Goal: Task Accomplishment & Management: Manage account settings

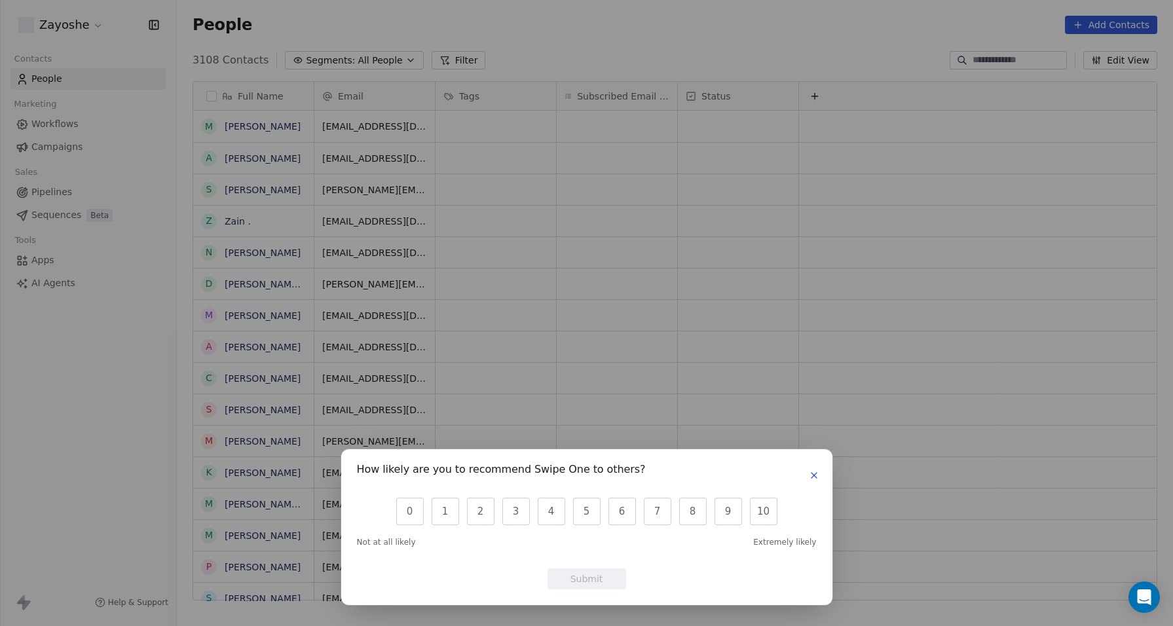
scroll to position [542, 986]
click at [811, 474] on icon "button" at bounding box center [814, 475] width 10 height 10
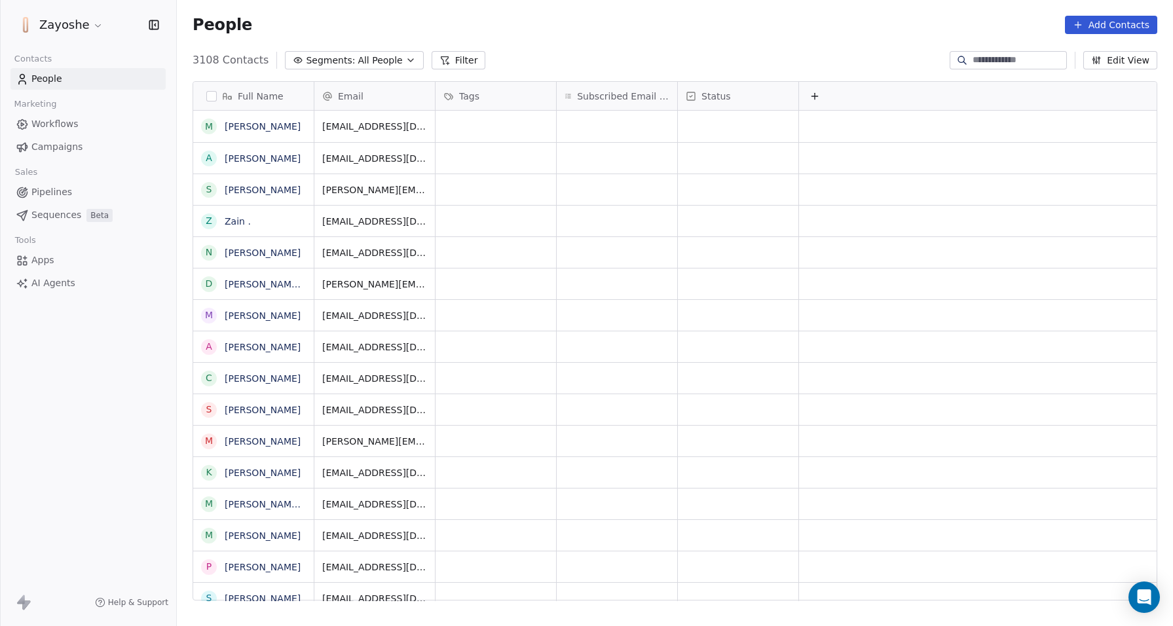
scroll to position [542, 986]
click at [1136, 65] on button "Edit View" at bounding box center [1120, 60] width 74 height 18
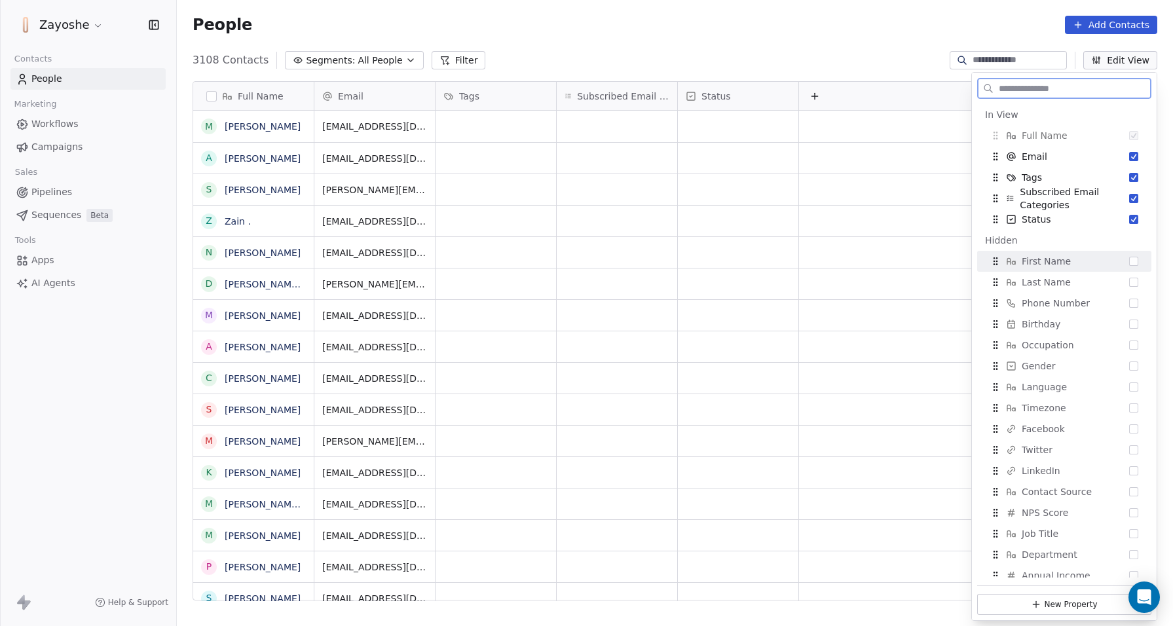
click at [1129, 263] on button "Suggestions" at bounding box center [1133, 261] width 9 height 9
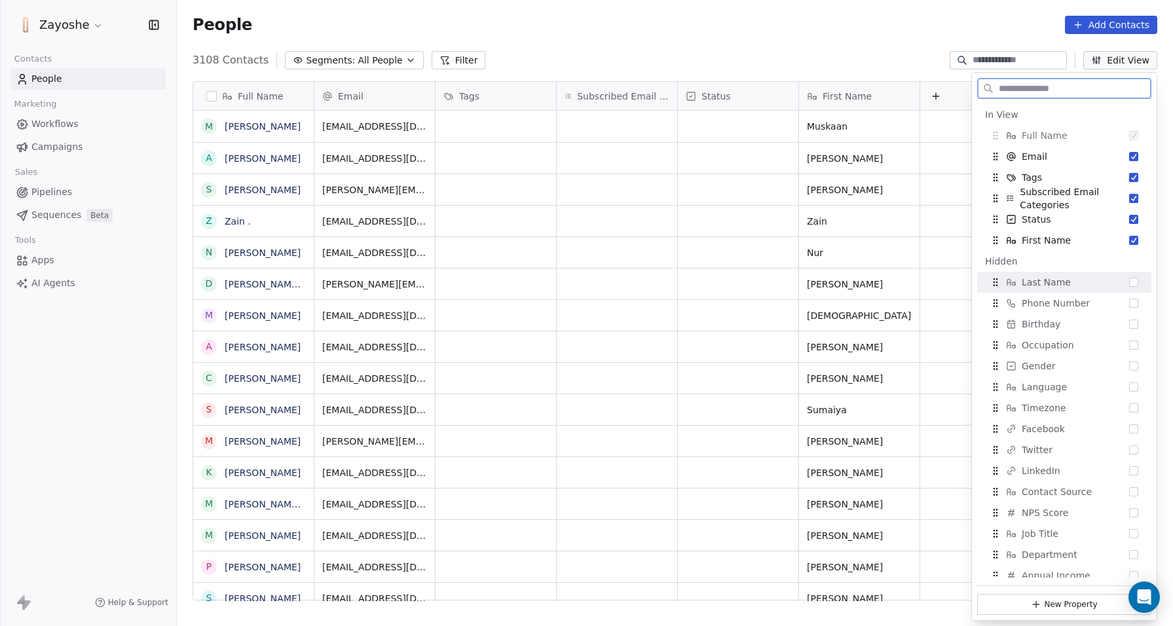
click at [1129, 284] on button "Suggestions" at bounding box center [1133, 282] width 9 height 9
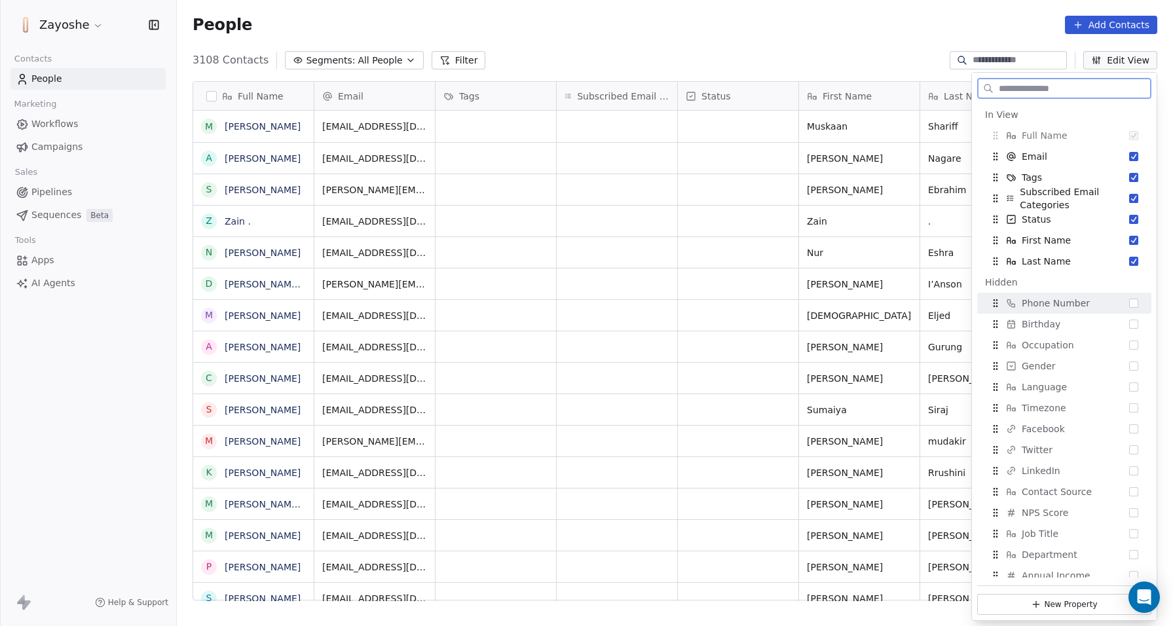
click at [1129, 304] on button "Suggestions" at bounding box center [1133, 303] width 9 height 9
click at [1123, 331] on div "Birthday" at bounding box center [1065, 324] width 164 height 21
click at [1129, 347] on button "Suggestions" at bounding box center [1133, 345] width 9 height 9
click at [1129, 345] on button "Suggestions" at bounding box center [1133, 345] width 9 height 9
click at [1124, 375] on div "Gender" at bounding box center [1065, 366] width 164 height 21
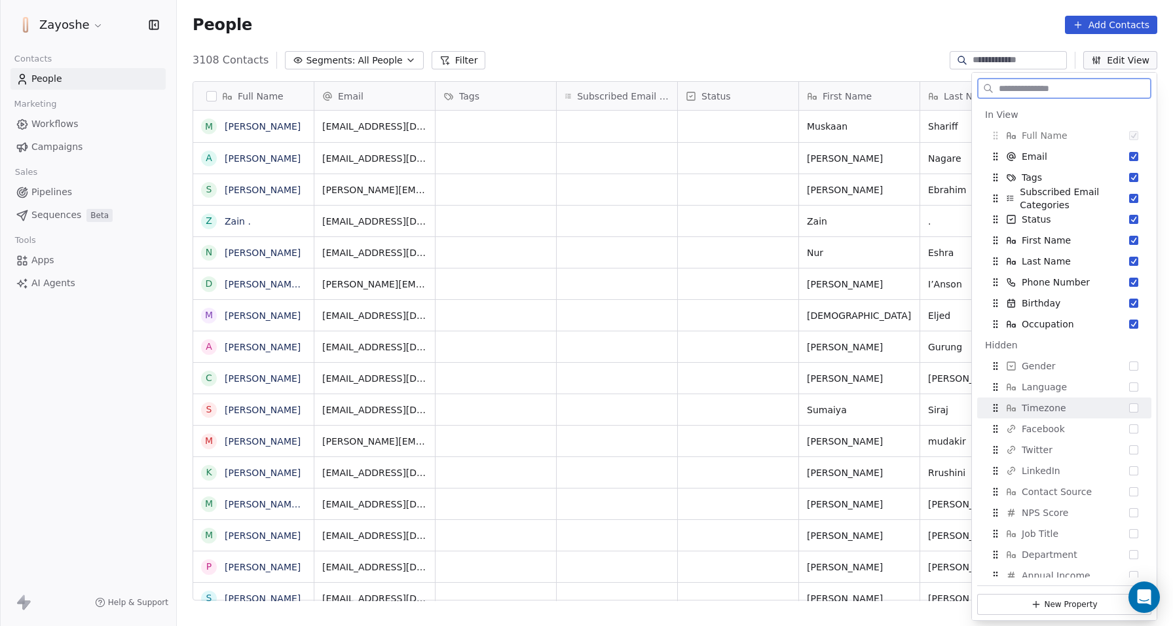
click at [1125, 396] on div "Language" at bounding box center [1065, 387] width 164 height 21
click at [1129, 348] on button "Suggestions" at bounding box center [1133, 345] width 9 height 9
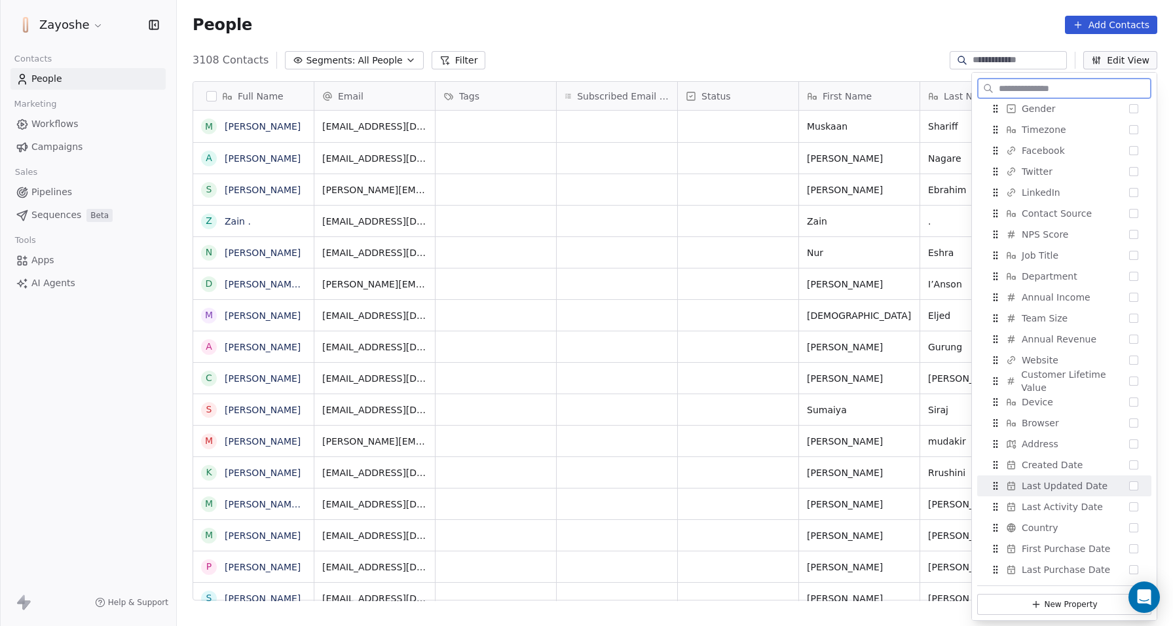
scroll to position [556, 0]
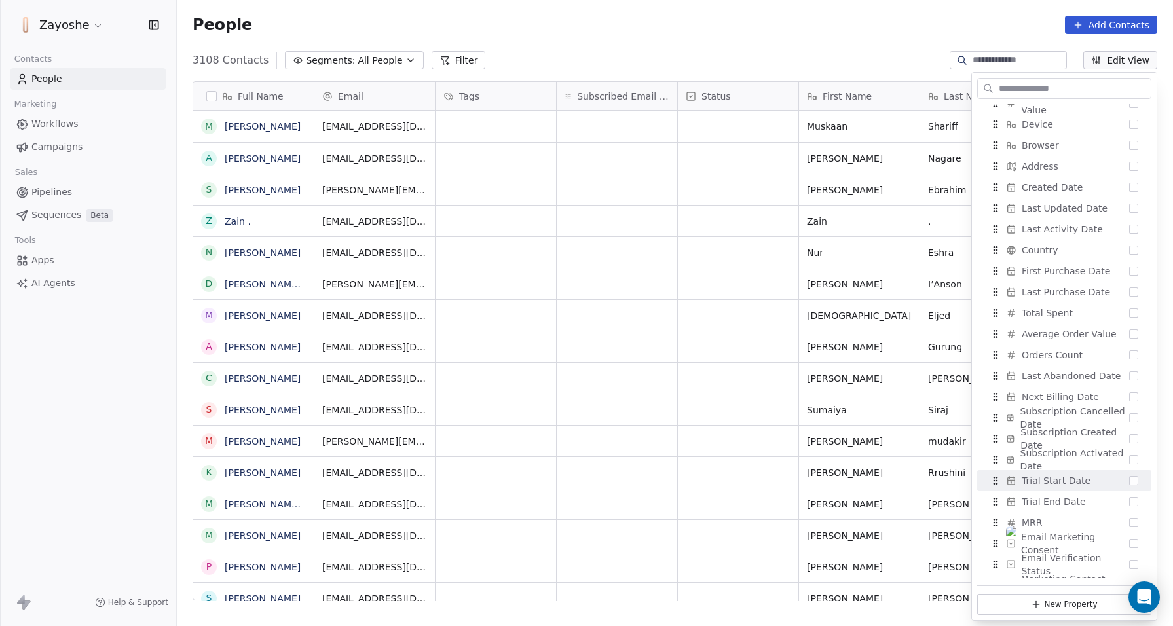
click at [115, 390] on div "Zayoshe Contacts People Marketing Workflows Campaigns Sales Pipelines Sequences…" at bounding box center [88, 313] width 176 height 626
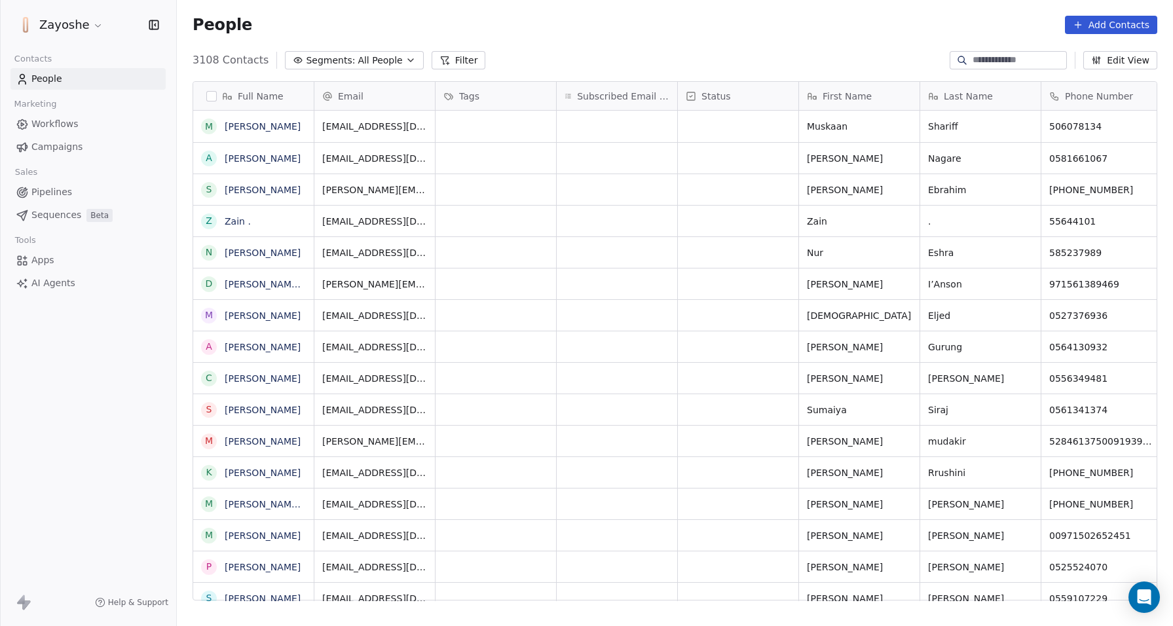
click at [1127, 59] on button "Edit View" at bounding box center [1120, 60] width 74 height 18
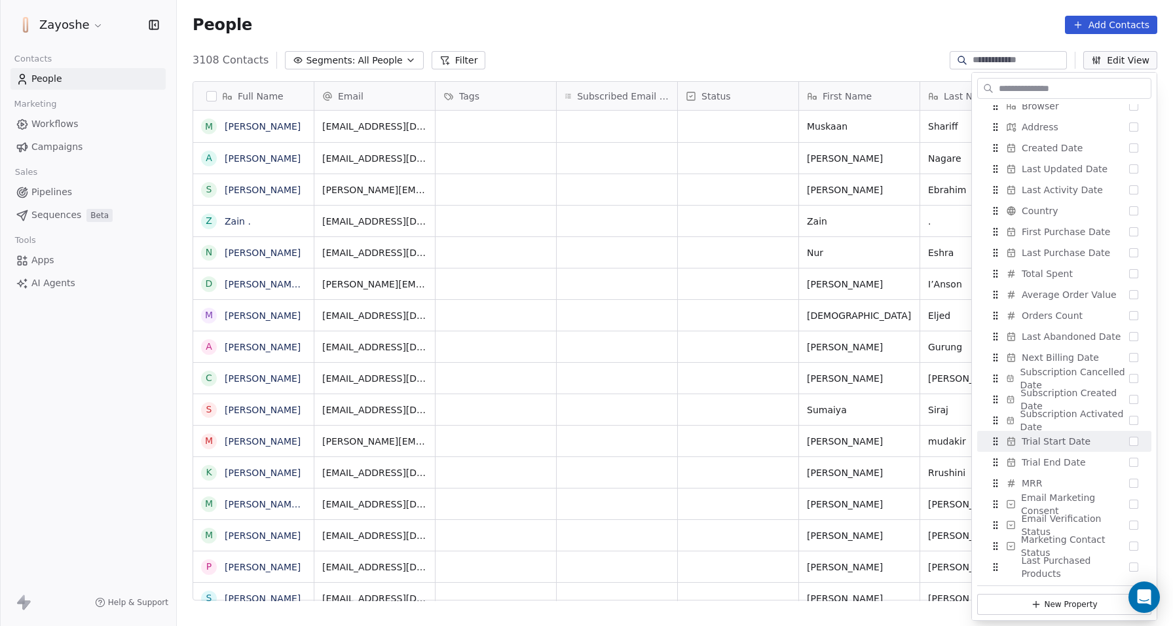
scroll to position [588, 0]
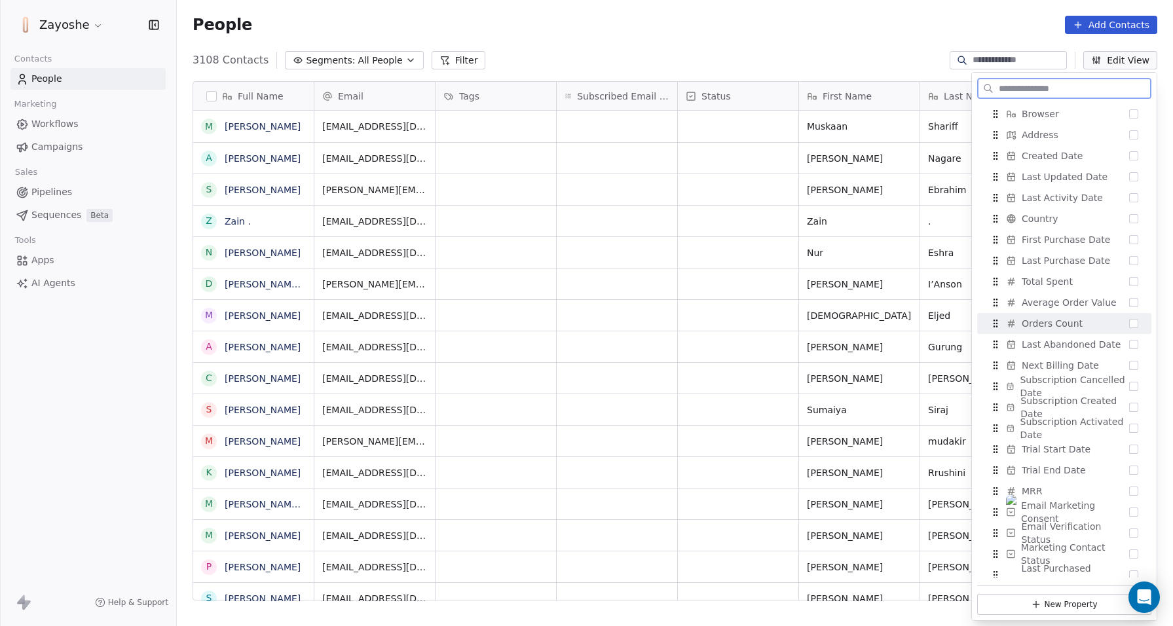
click at [1129, 323] on button "Suggestions" at bounding box center [1133, 323] width 9 height 9
click at [1129, 302] on button "Suggestions" at bounding box center [1133, 302] width 9 height 9
click at [1129, 304] on button "Suggestions" at bounding box center [1133, 302] width 9 height 9
click at [1129, 300] on button "Suggestions" at bounding box center [1133, 302] width 9 height 9
click at [1129, 322] on button "Suggestions" at bounding box center [1133, 323] width 9 height 9
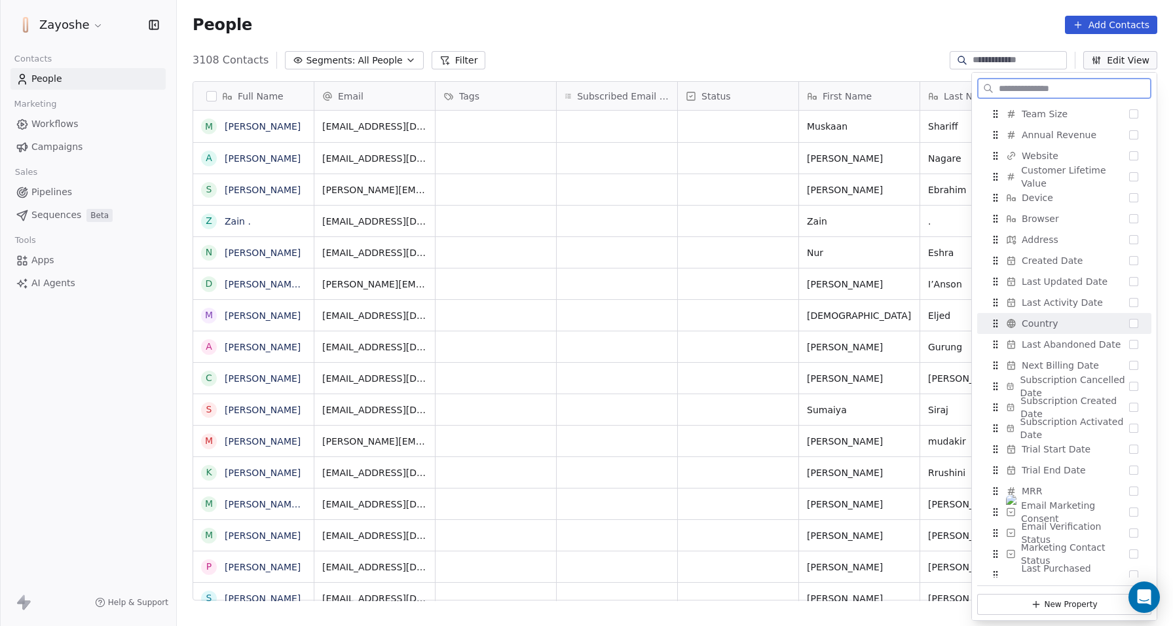
click at [1129, 341] on div "Last Abandoned Date" at bounding box center [1065, 344] width 164 height 21
click at [1124, 346] on div "Hidden Language Gender Timezone Facebook Twitter LinkedIn Contact Source NPS Sc…" at bounding box center [1064, 219] width 174 height 734
click at [1129, 305] on button "Suggestions" at bounding box center [1133, 302] width 9 height 9
click at [1129, 301] on button "Suggestions" at bounding box center [1133, 302] width 9 height 9
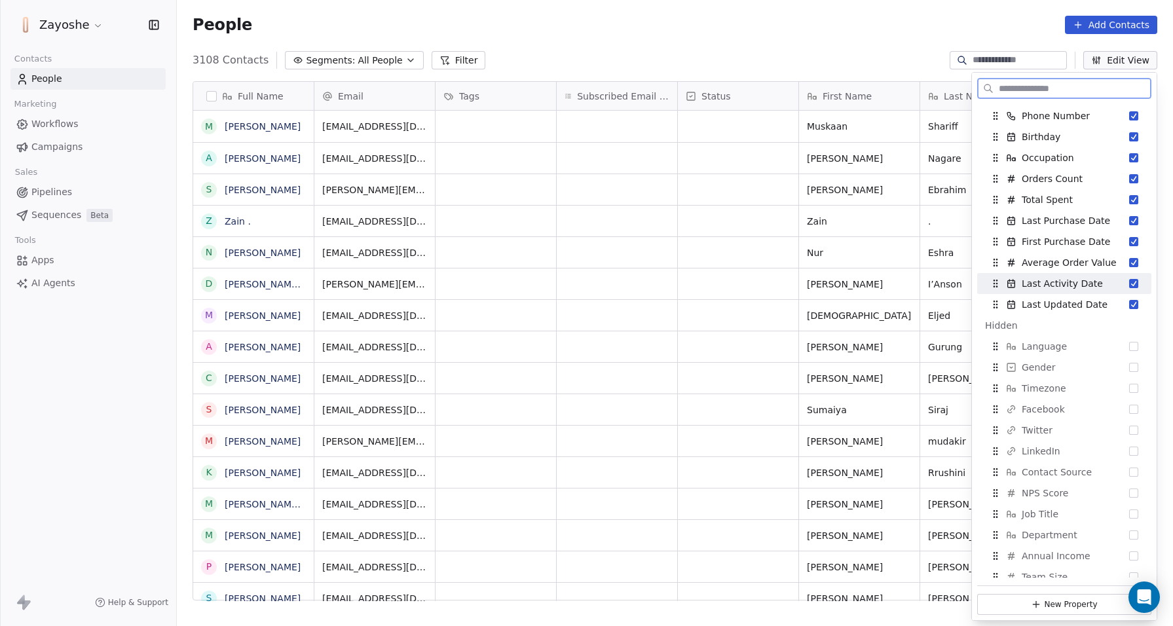
scroll to position [0, 0]
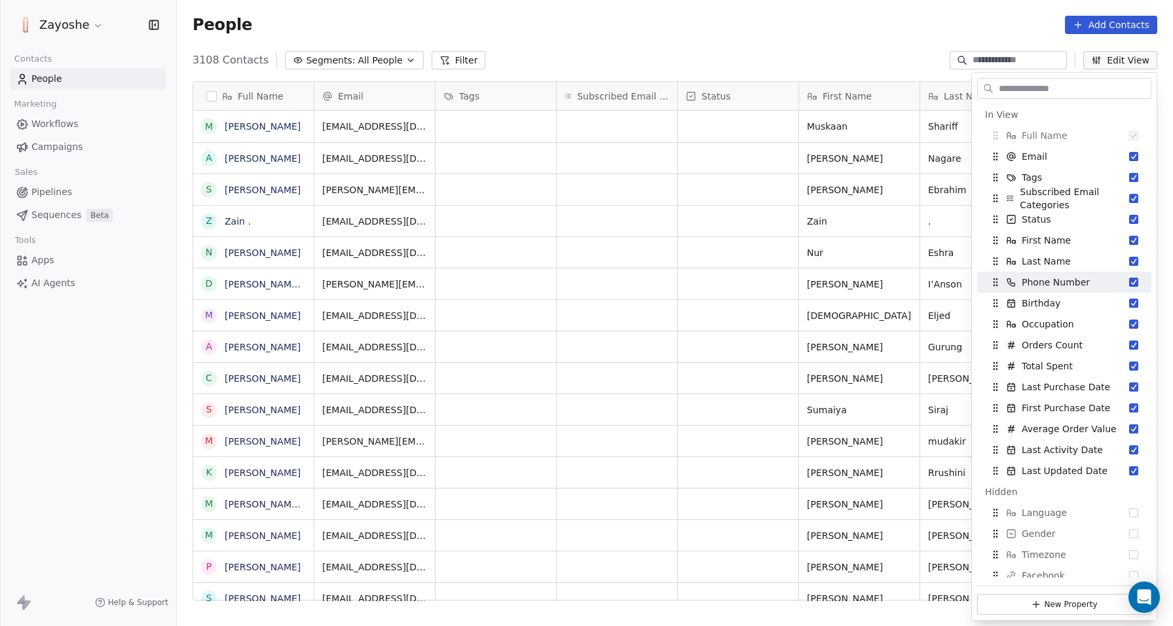
click at [129, 358] on div "Zayoshe Contacts People Marketing Workflows Campaigns Sales Pipelines Sequences…" at bounding box center [88, 313] width 176 height 626
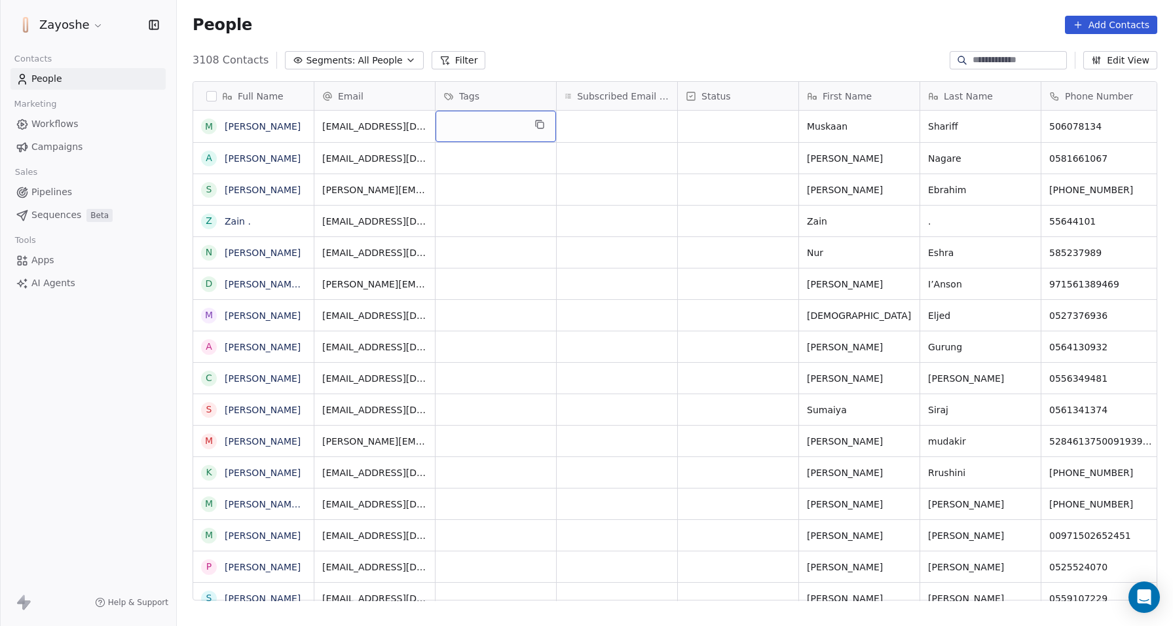
click at [490, 126] on div "grid" at bounding box center [496, 126] width 121 height 31
click at [481, 124] on input "text" at bounding box center [511, 126] width 137 height 14
click at [48, 364] on html "Zayoshe Contacts People Marketing Workflows Campaigns Sales Pipelines Sequences…" at bounding box center [586, 313] width 1173 height 626
click at [1106, 63] on button "Edit View" at bounding box center [1120, 60] width 74 height 18
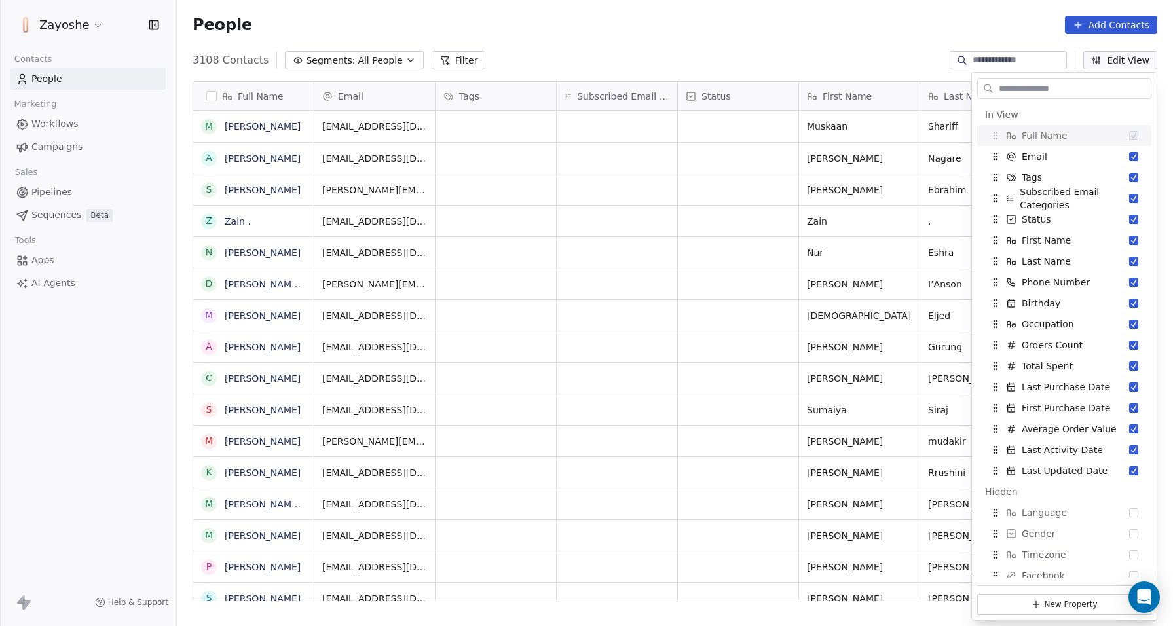
click at [1110, 63] on button "Edit View" at bounding box center [1120, 60] width 74 height 18
click at [1114, 62] on button "Edit View" at bounding box center [1120, 60] width 74 height 18
click at [1129, 178] on button "Suggestions" at bounding box center [1133, 177] width 9 height 9
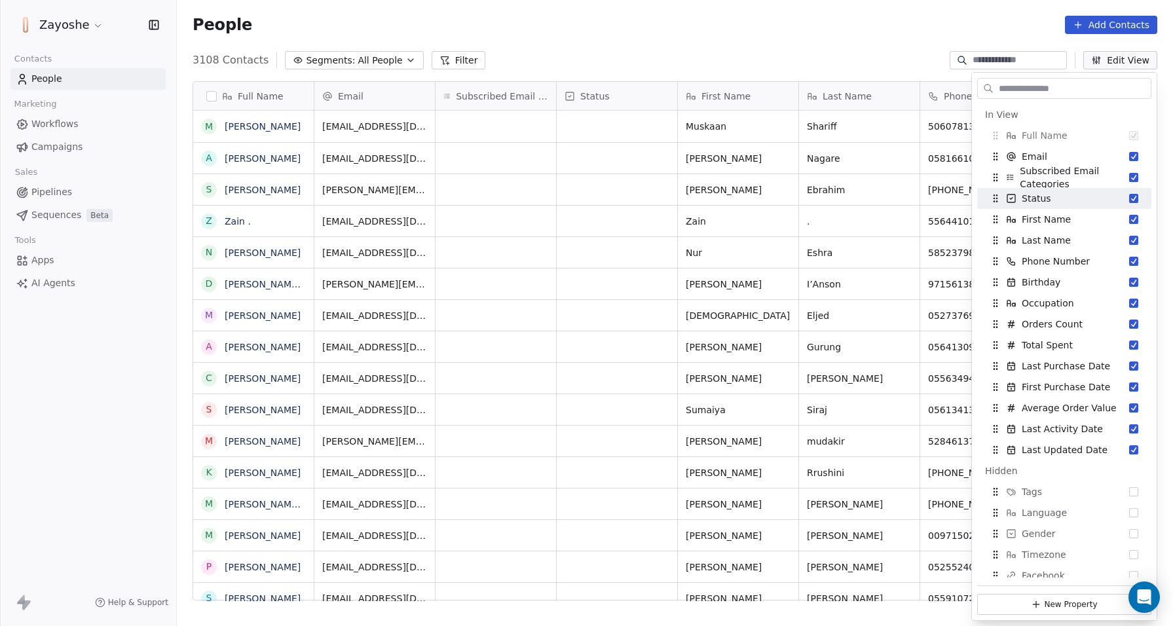
click at [151, 375] on div "Zayoshe Contacts People Marketing Workflows Campaigns Sales Pipelines Sequences…" at bounding box center [88, 313] width 176 height 626
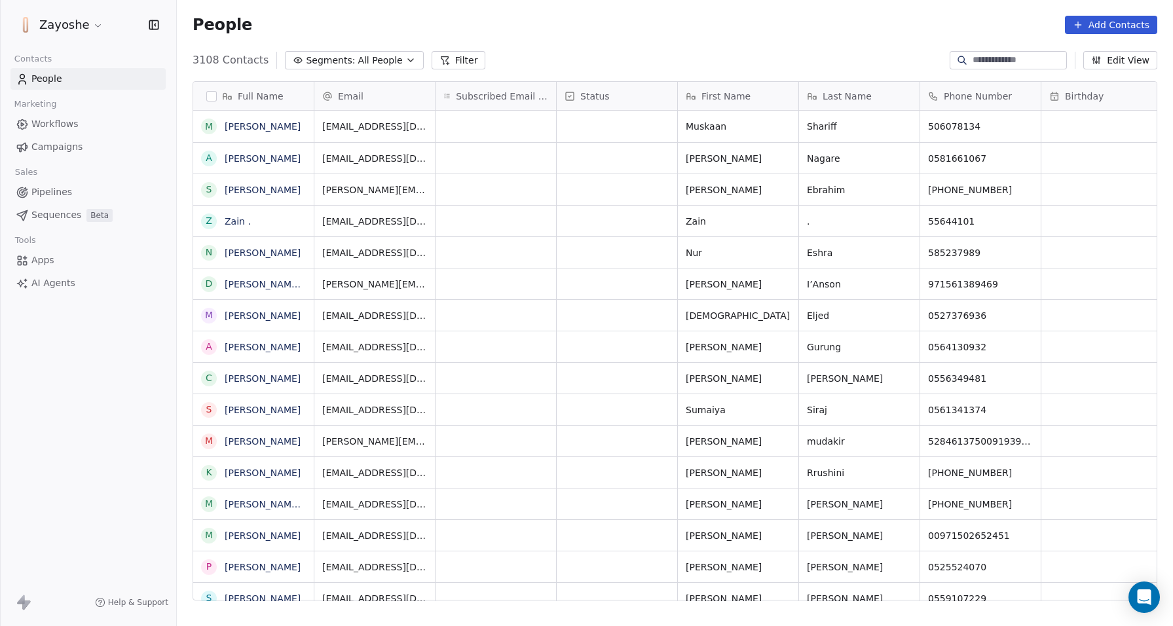
click at [58, 287] on span "AI Agents" at bounding box center [53, 283] width 44 height 14
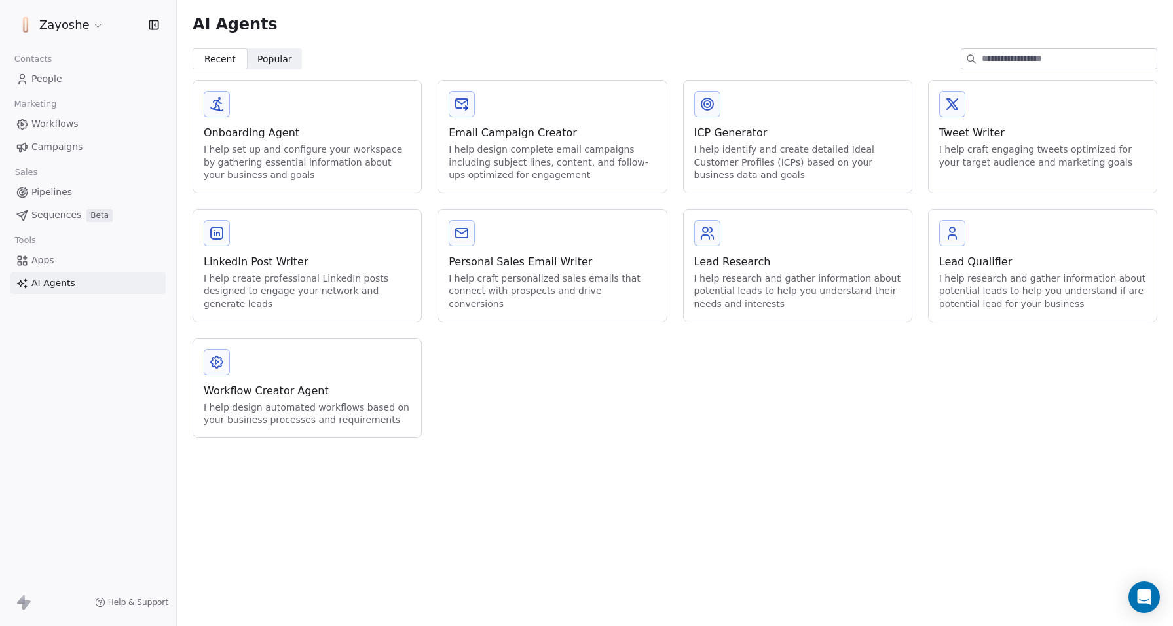
click at [62, 257] on link "Apps" at bounding box center [87, 261] width 155 height 22
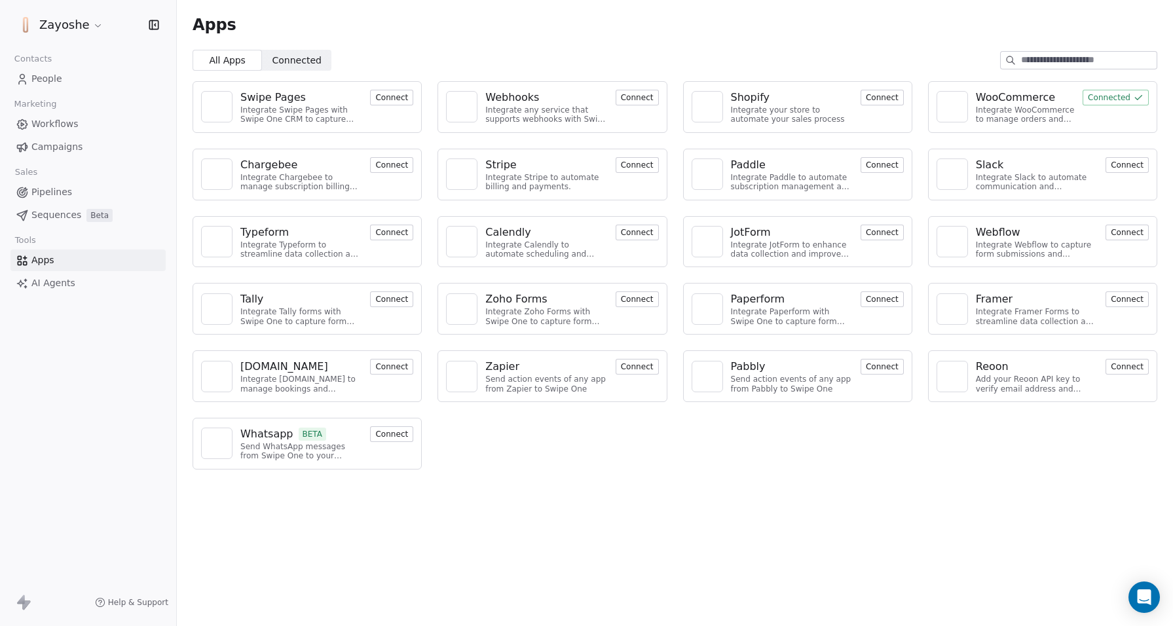
click at [60, 66] on div "Contacts" at bounding box center [87, 59] width 155 height 18
click at [61, 79] on span "People" at bounding box center [46, 79] width 31 height 14
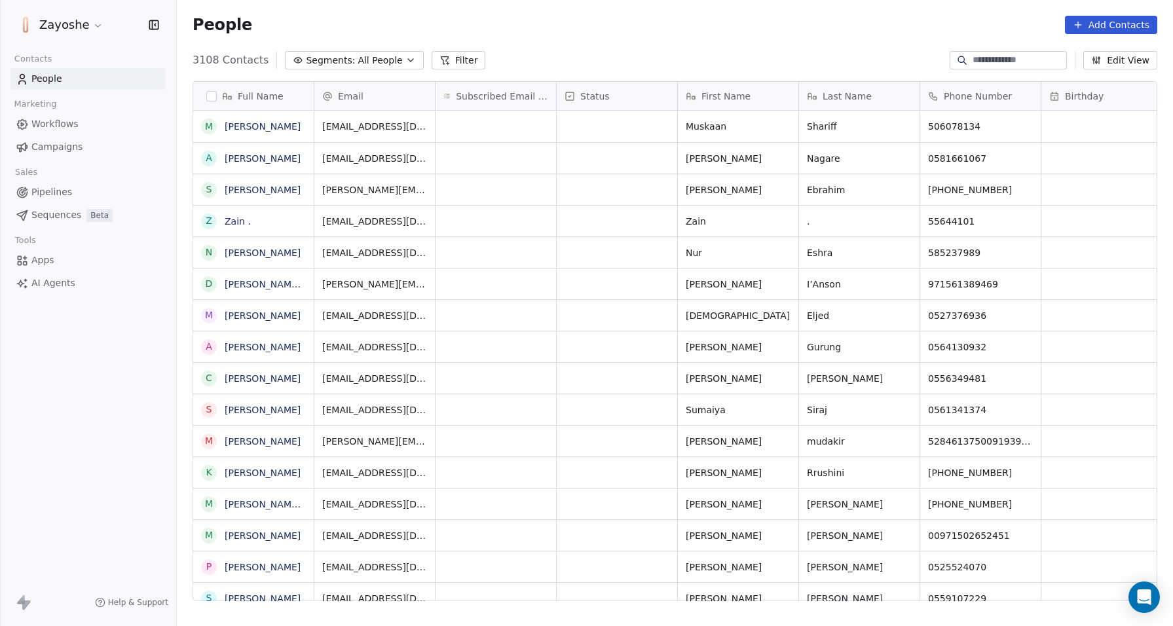
scroll to position [542, 986]
drag, startPoint x: 736, startPoint y: 95, endPoint x: 388, endPoint y: 100, distance: 347.8
click at [388, 100] on div "Full Name M Muskaan Shariff A Ammar Mohammed Ali Nagare s sara Ebrahim Z Zain .…" at bounding box center [675, 341] width 964 height 519
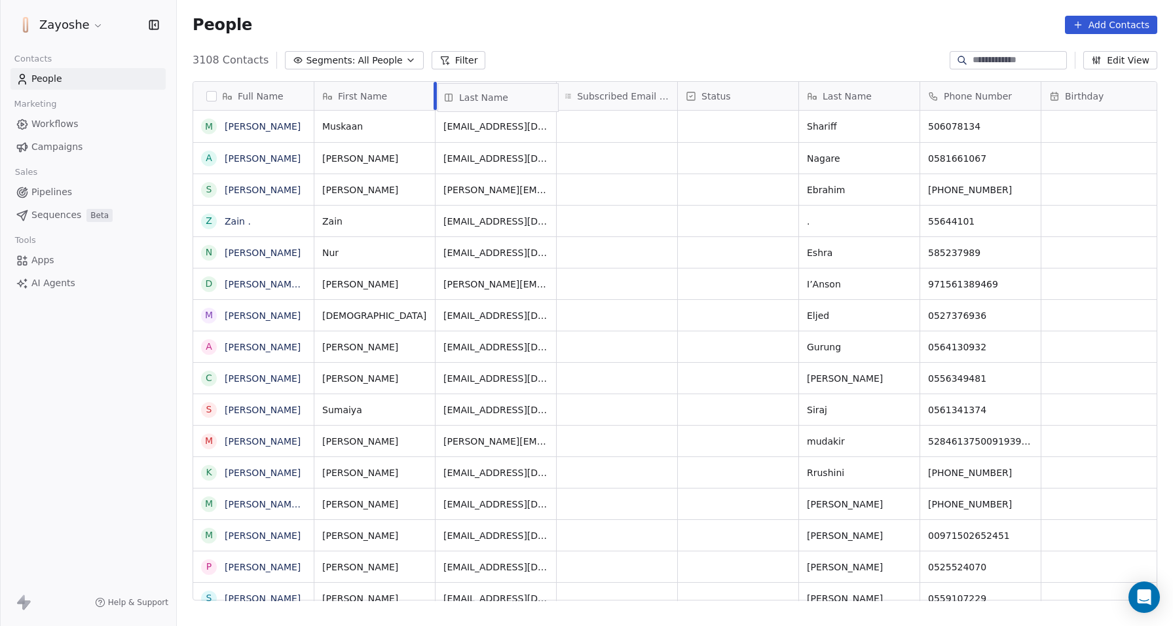
drag, startPoint x: 840, startPoint y: 98, endPoint x: 479, endPoint y: 99, distance: 361.6
click at [479, 99] on div "Full Name M Muskaan Shariff A Ammar Mohammed Ali Nagare s sara Ebrahim Z Zain .…" at bounding box center [675, 341] width 964 height 519
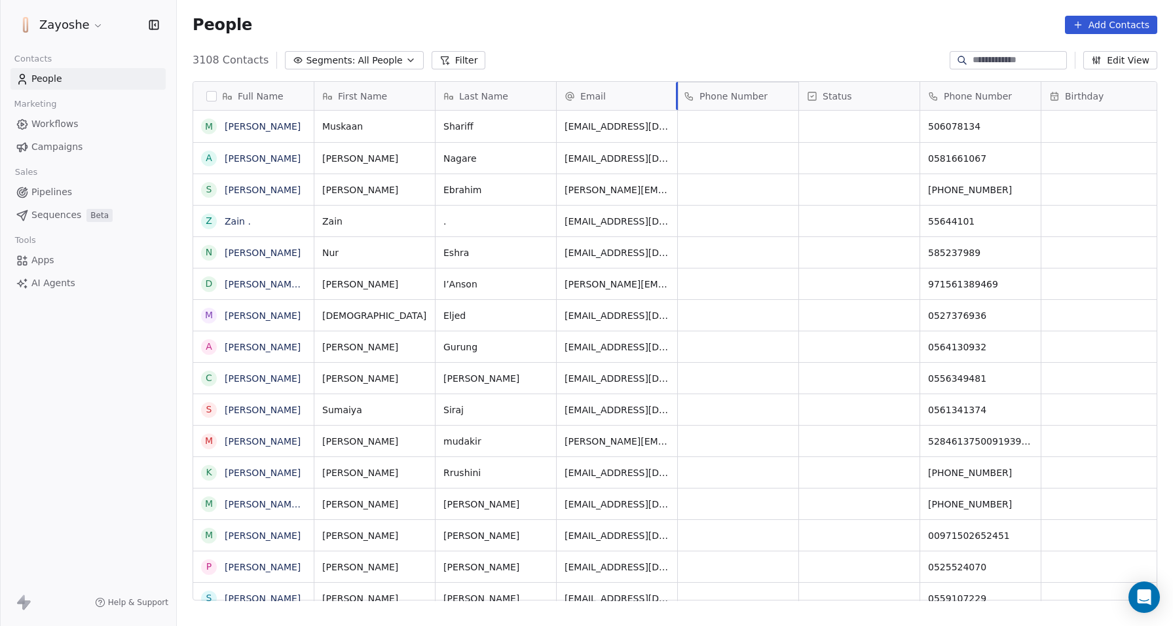
drag, startPoint x: 984, startPoint y: 92, endPoint x: 766, endPoint y: 92, distance: 218.8
click at [766, 92] on div "Full Name M Muskaan Shariff A Ammar Mohammed Ali Nagare s sara Ebrahim Z Zain .…" at bounding box center [675, 341] width 964 height 519
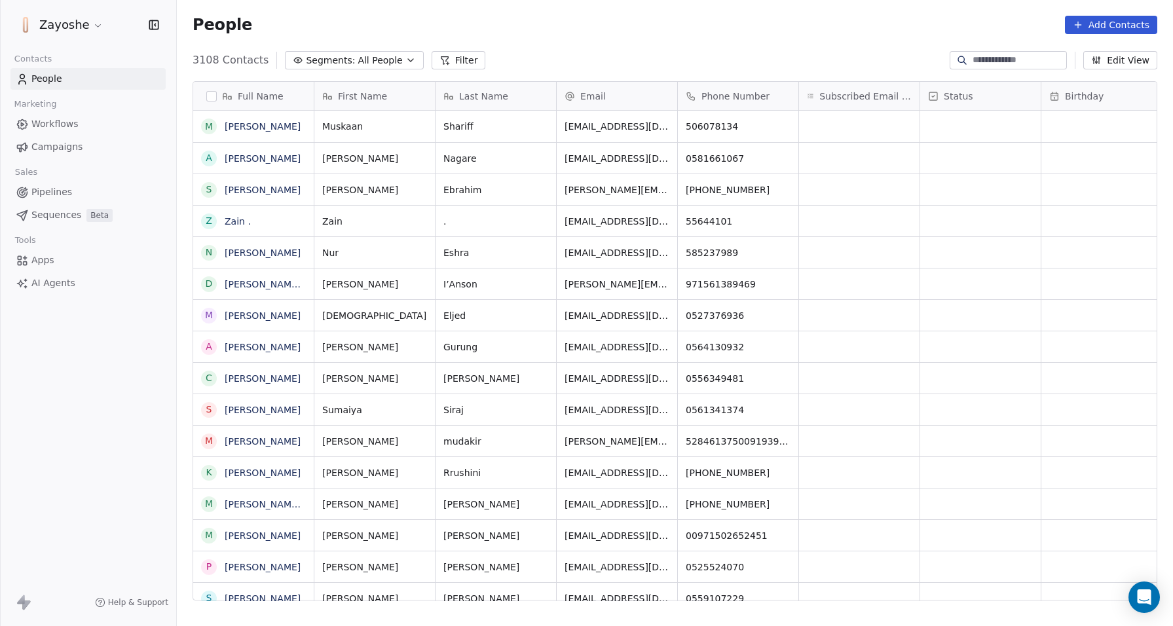
click at [1122, 58] on button "Edit View" at bounding box center [1120, 60] width 74 height 18
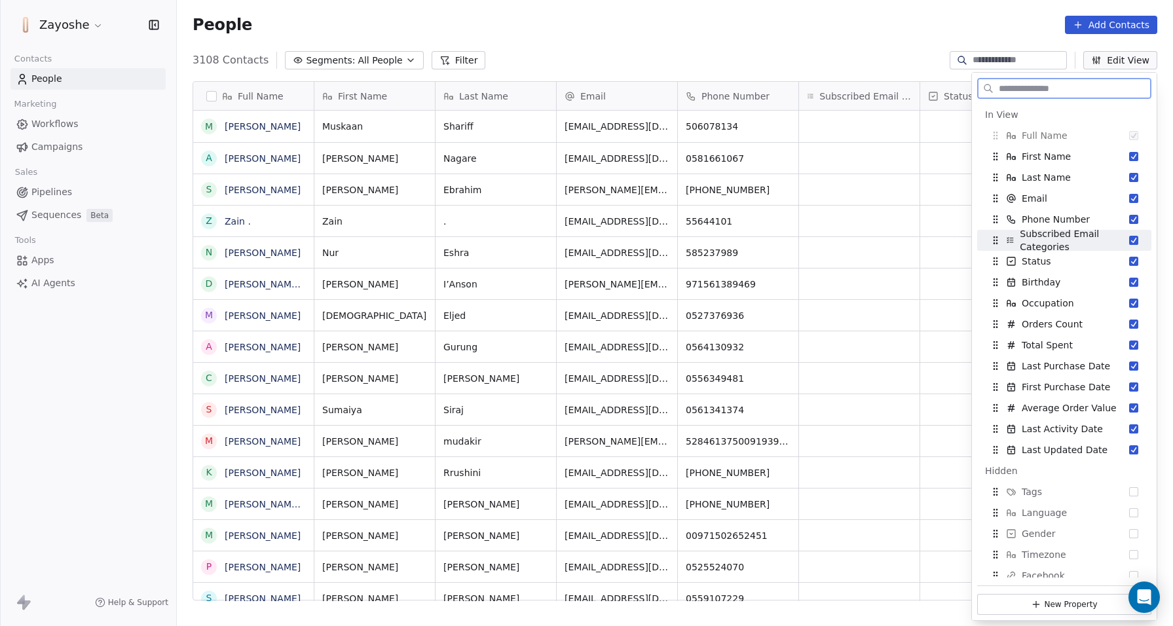
click at [1129, 243] on button "Suggestions" at bounding box center [1133, 240] width 9 height 9
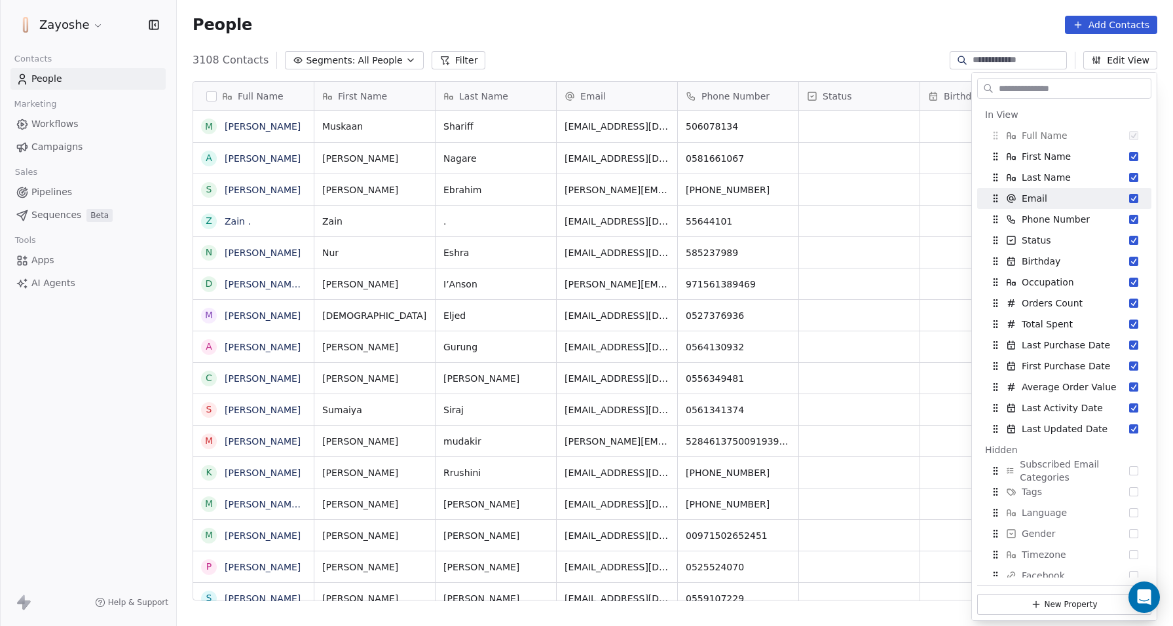
click at [857, 60] on div "3108 Contacts Segments: All People Filter Edit View" at bounding box center [675, 60] width 996 height 21
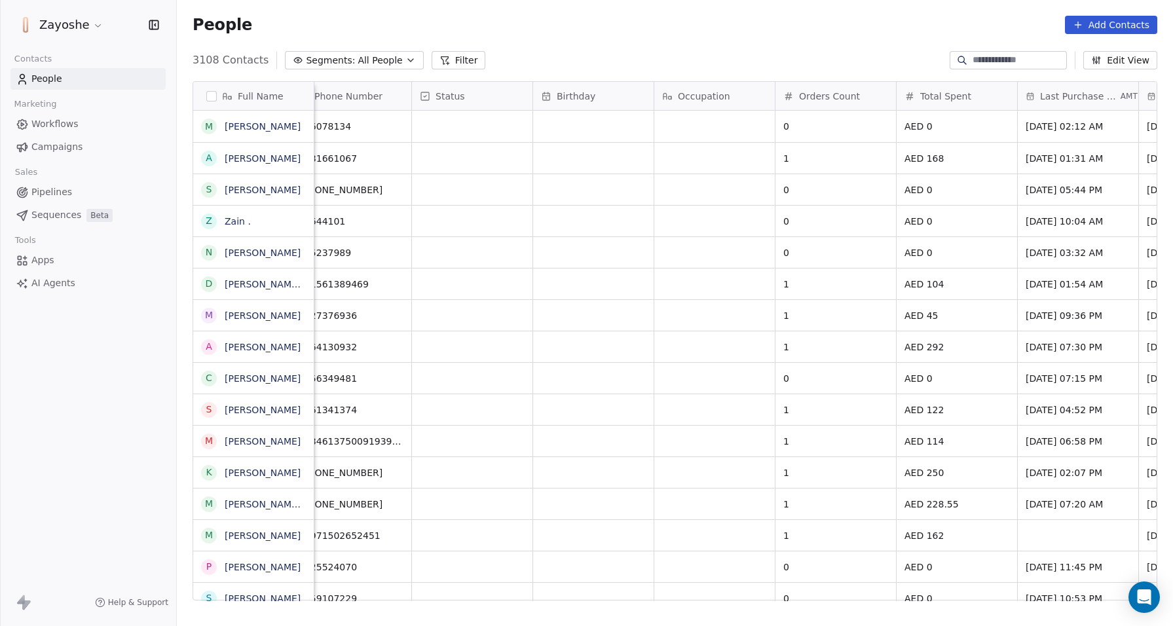
scroll to position [0, 367]
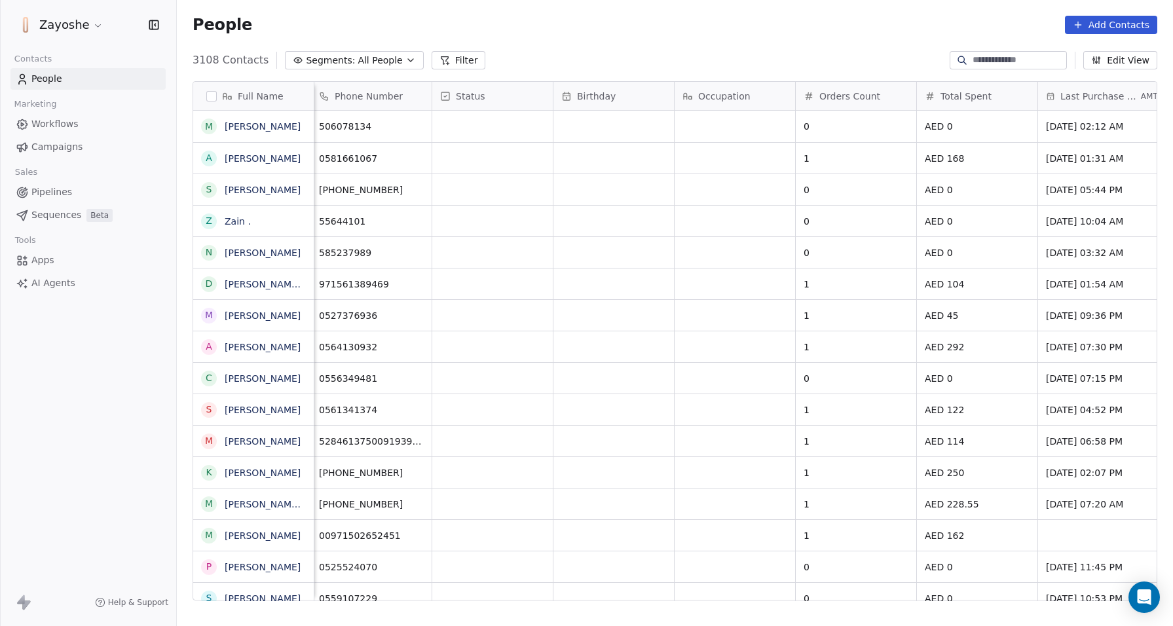
click at [1124, 64] on button "Edit View" at bounding box center [1120, 60] width 74 height 18
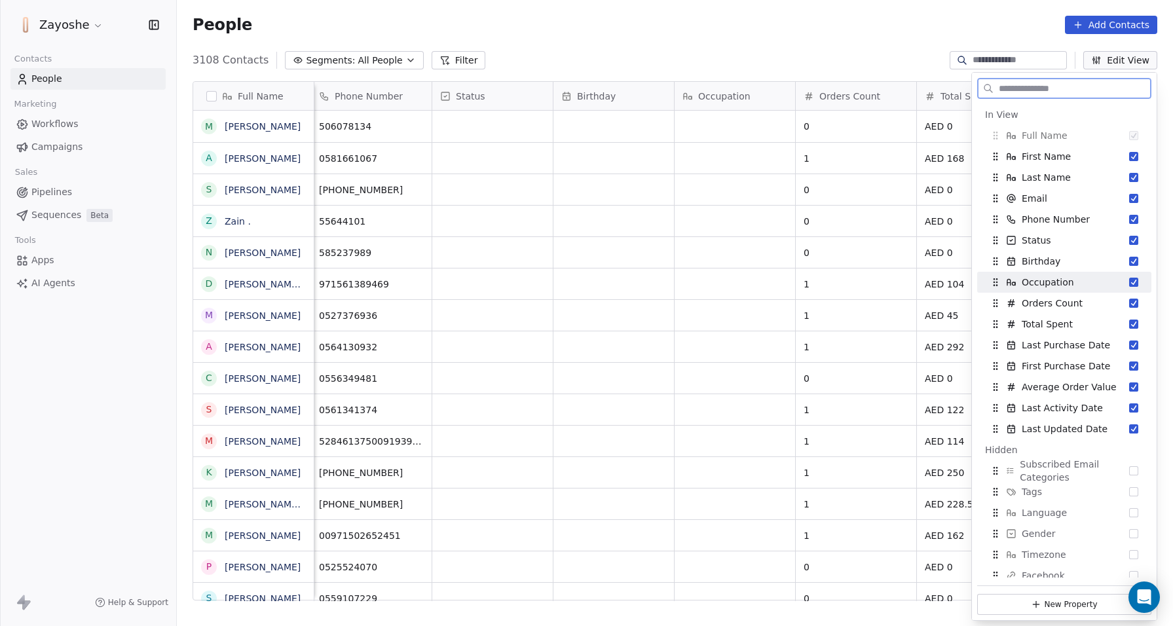
click at [1129, 279] on button "Suggestions" at bounding box center [1133, 282] width 9 height 9
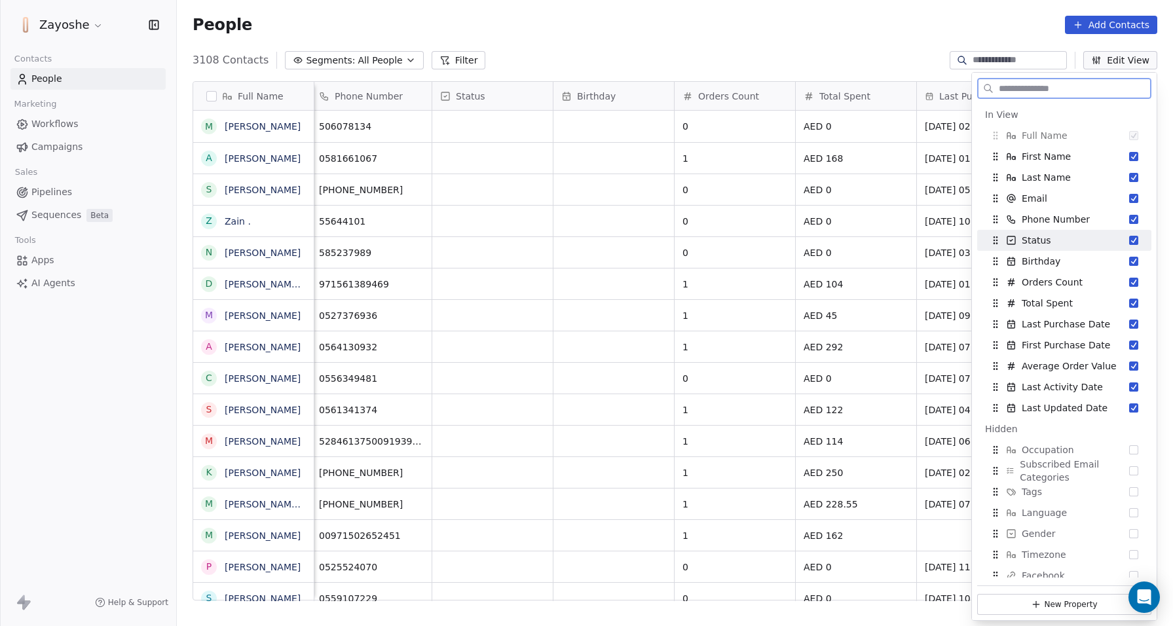
click at [1129, 242] on button "Suggestions" at bounding box center [1133, 240] width 9 height 9
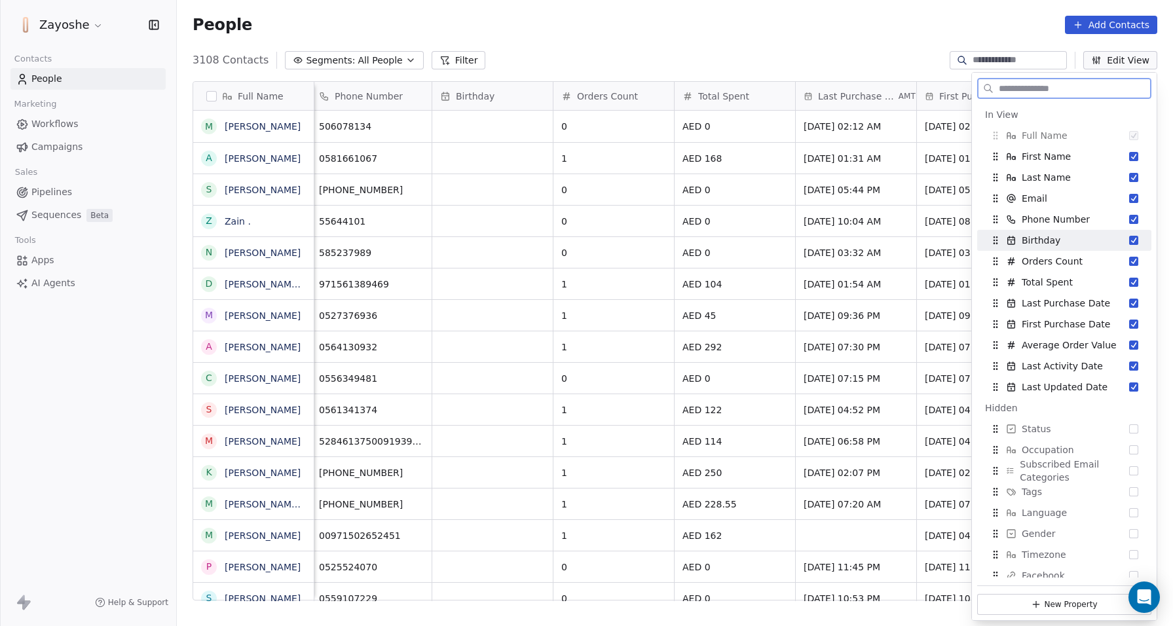
click at [1129, 238] on button "Suggestions" at bounding box center [1133, 240] width 9 height 9
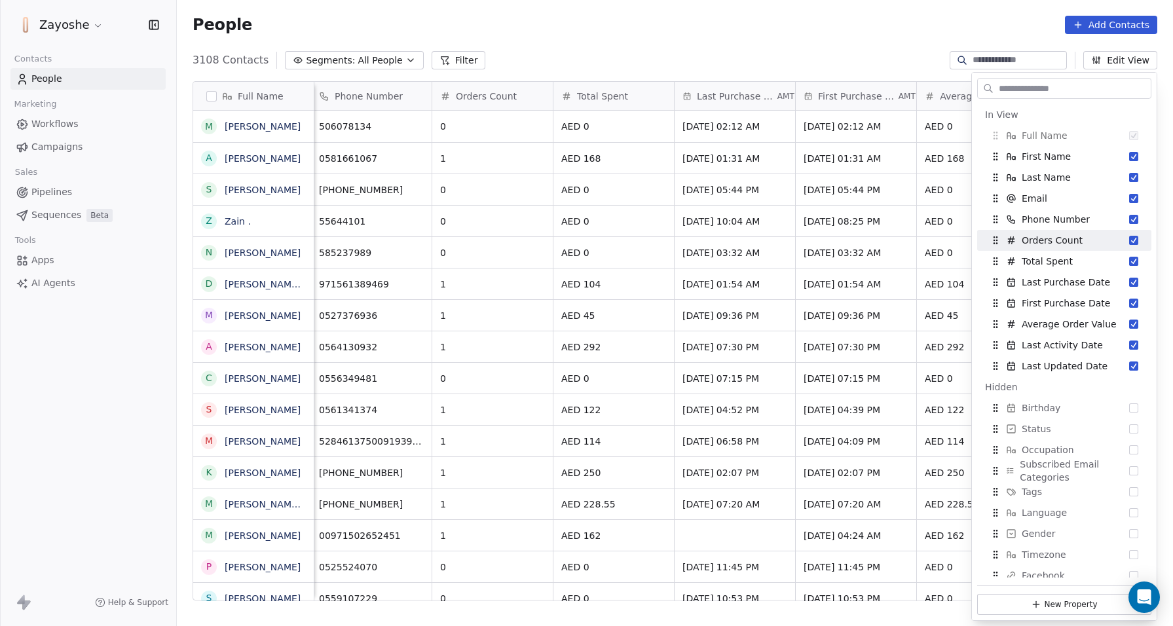
click at [891, 48] on div "People Add Contacts" at bounding box center [675, 25] width 996 height 50
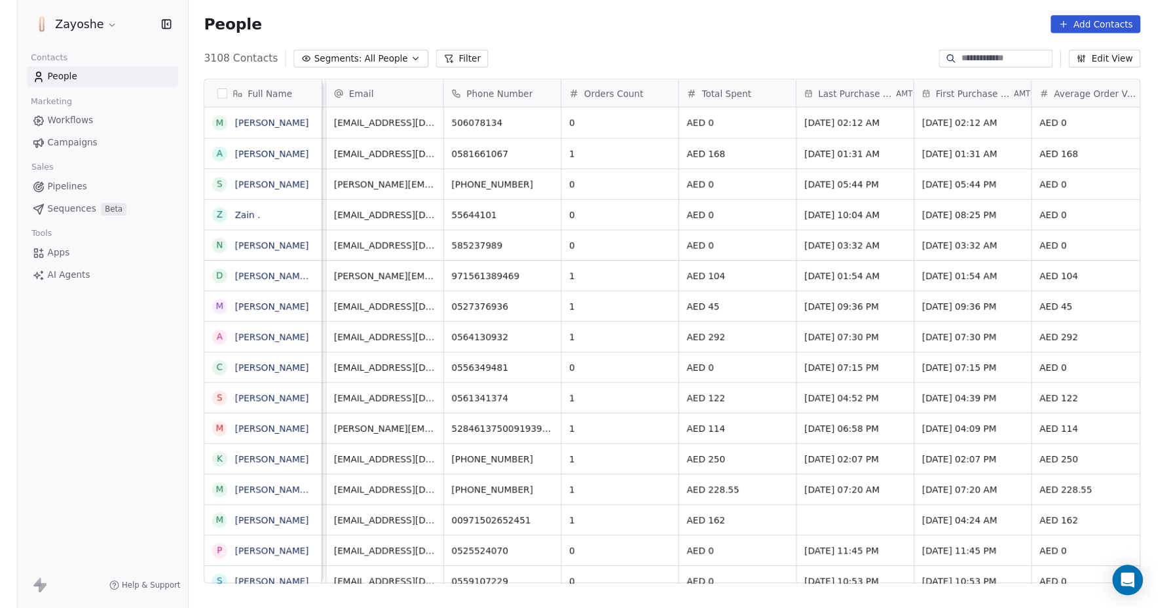
scroll to position [0, 0]
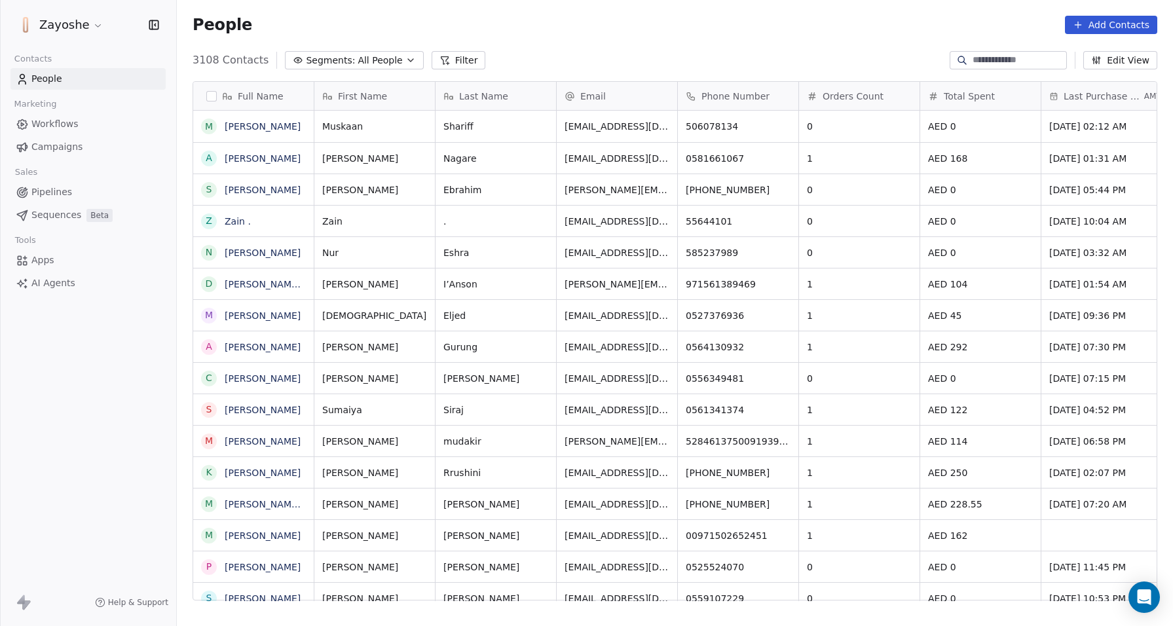
click at [95, 504] on div "Zayoshe Contacts People Marketing Workflows Campaigns Sales Pipelines Sequences…" at bounding box center [88, 313] width 176 height 626
click at [87, 134] on link "Workflows" at bounding box center [87, 124] width 155 height 22
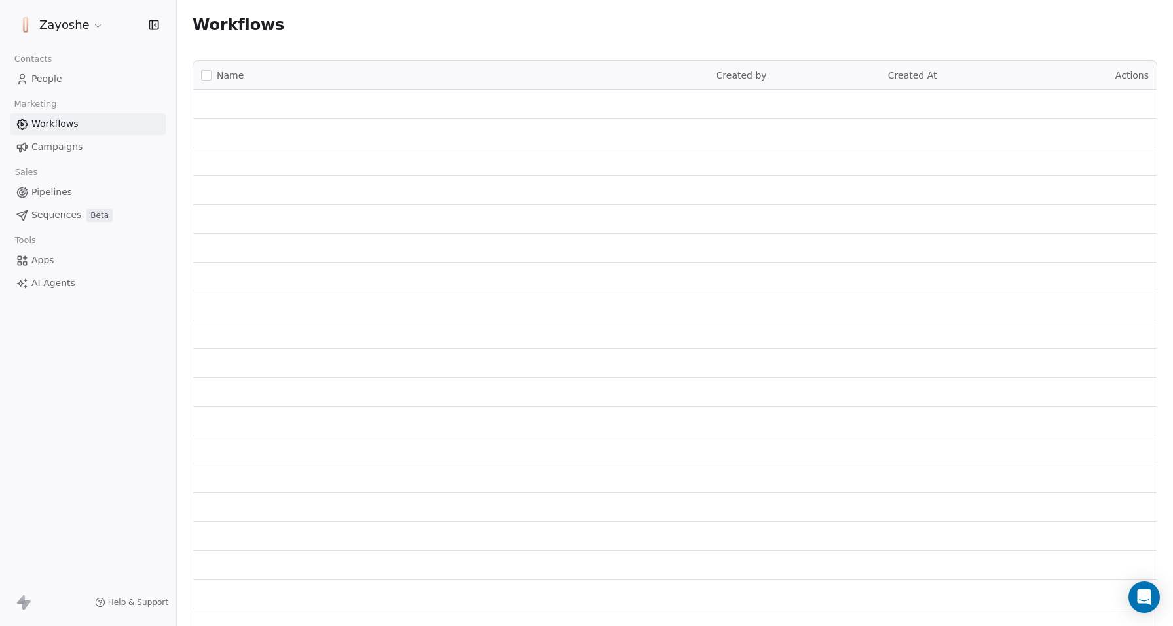
click at [91, 128] on link "Workflows" at bounding box center [87, 124] width 155 height 22
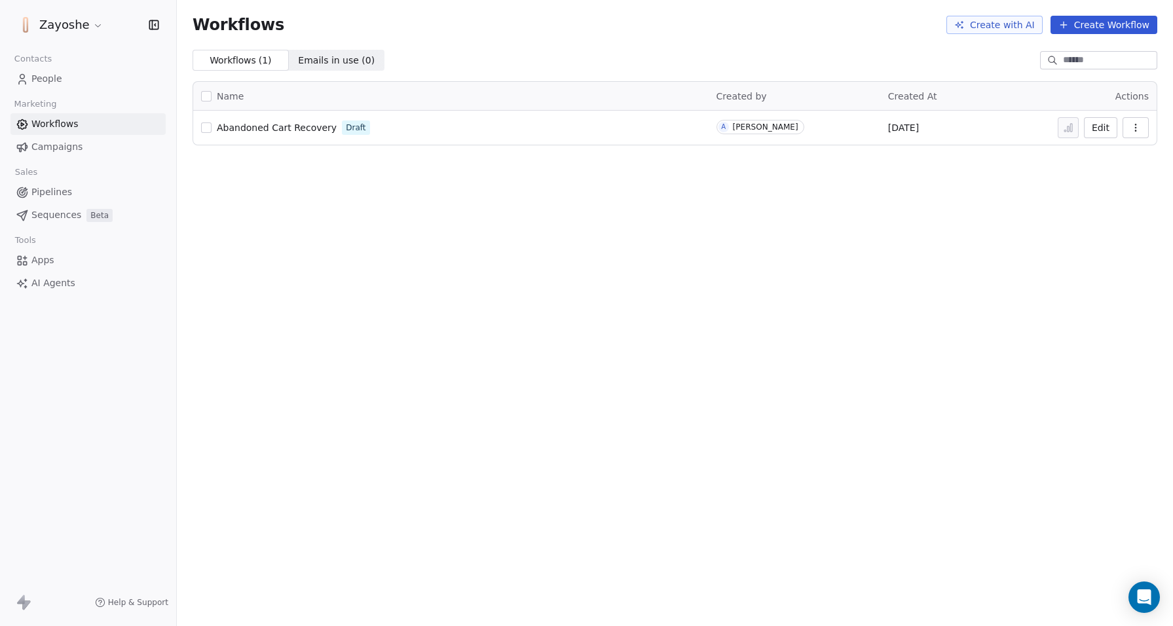
click at [719, 276] on div "Workflows Create with AI Create Workflow Workflows ( 1 ) Workflows ( 1 ) Emails…" at bounding box center [675, 313] width 996 height 626
click at [1144, 124] on button "button" at bounding box center [1136, 127] width 26 height 21
click at [966, 221] on div "Workflows Create with AI Create Workflow Workflows ( 1 ) Workflows ( 1 ) Emails…" at bounding box center [675, 313] width 996 height 626
click at [948, 229] on div "Workflows Create with AI Create Workflow Workflows ( 1 ) Workflows ( 1 ) Emails…" at bounding box center [675, 313] width 996 height 626
click at [568, 361] on div "Workflows Create with AI Create Workflow Workflows ( 1 ) Workflows ( 1 ) Emails…" at bounding box center [675, 313] width 996 height 626
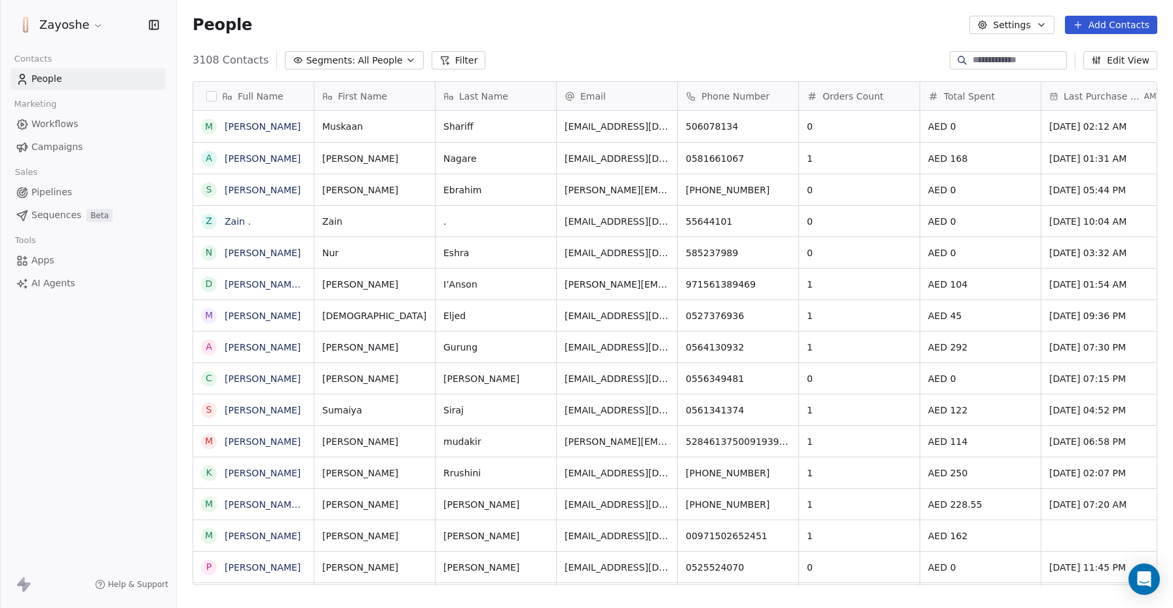
scroll to position [525, 986]
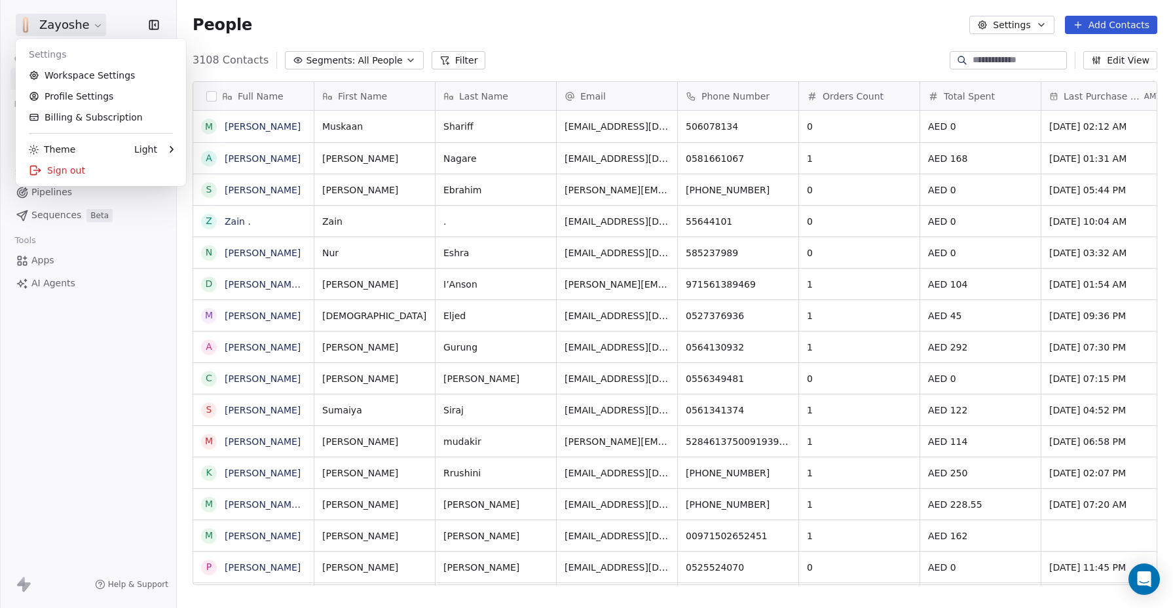
click at [65, 16] on html "Zayoshe Contacts People Marketing Workflows Campaigns Sales Pipelines Sequences…" at bounding box center [586, 304] width 1173 height 608
click at [80, 28] on html "Zayoshe Contacts People Marketing Workflows Campaigns Sales Pipelines Sequences…" at bounding box center [586, 304] width 1173 height 608
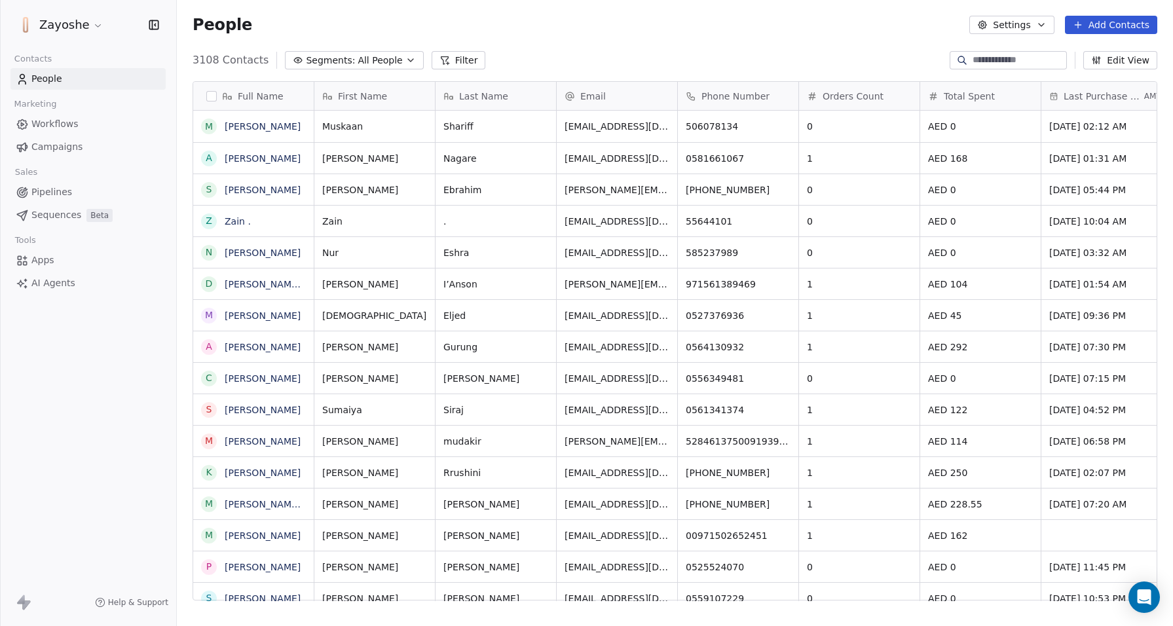
scroll to position [542, 986]
click at [78, 355] on div "Zayoshe Contacts People Marketing Workflows Campaigns Sales Pipelines Sequences…" at bounding box center [88, 313] width 176 height 626
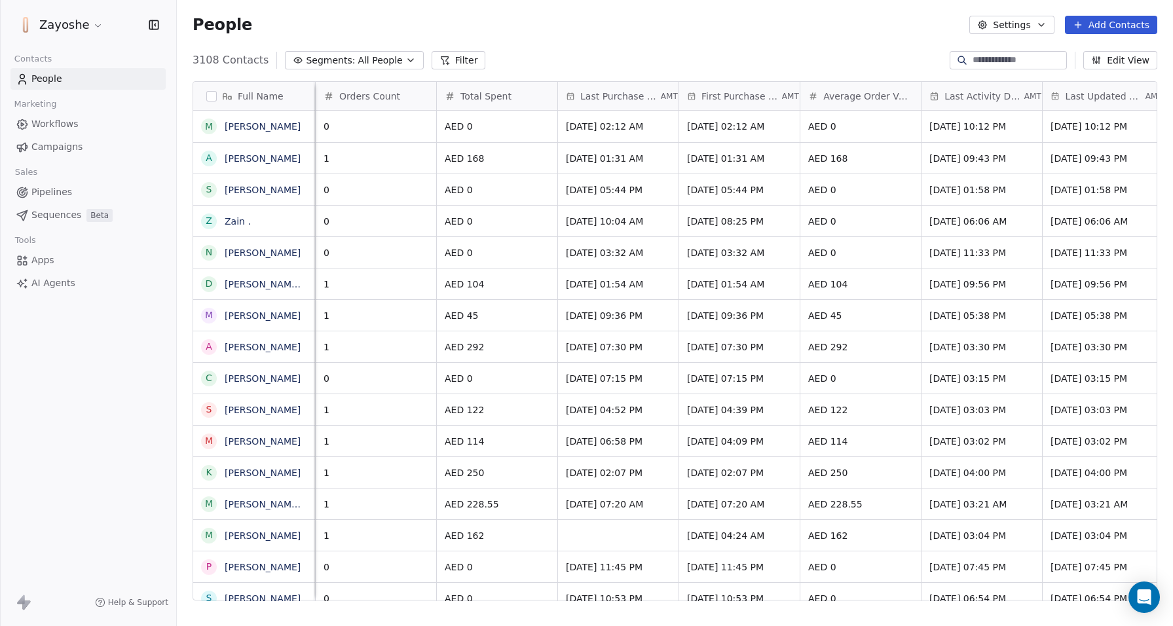
scroll to position [0, 532]
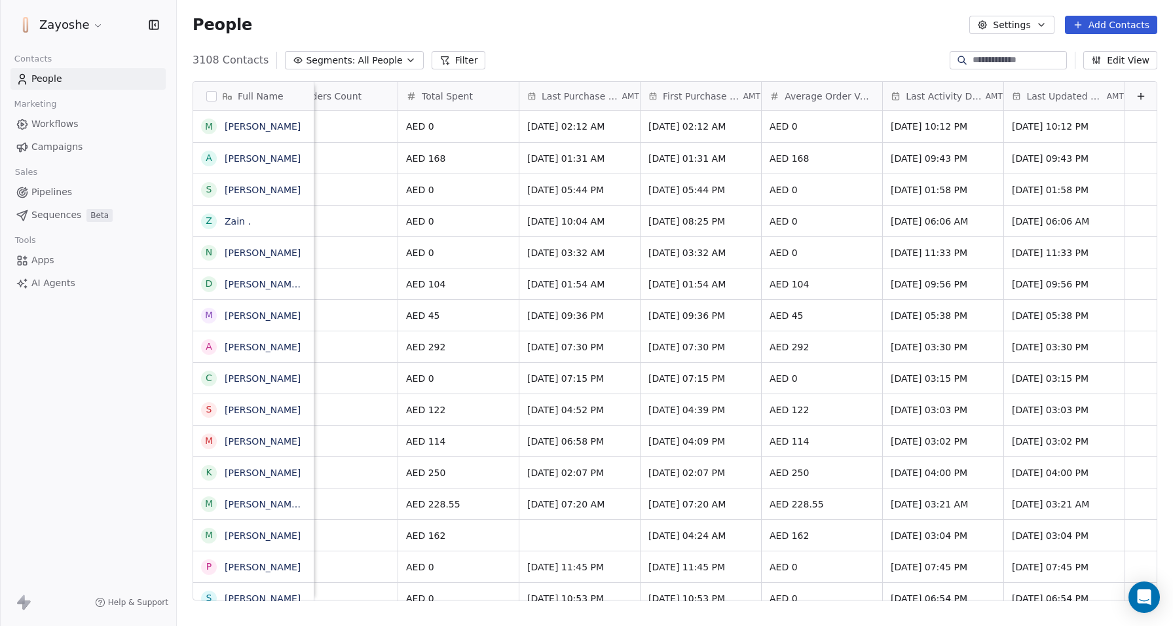
click at [1024, 16] on button "Settings" at bounding box center [1011, 25] width 84 height 18
click at [1036, 24] on html "Zayoshe Contacts People Marketing Workflows Campaigns Sales Pipelines Sequences…" at bounding box center [586, 313] width 1173 height 626
click at [900, 37] on div "People Settings Add Contacts" at bounding box center [675, 25] width 996 height 50
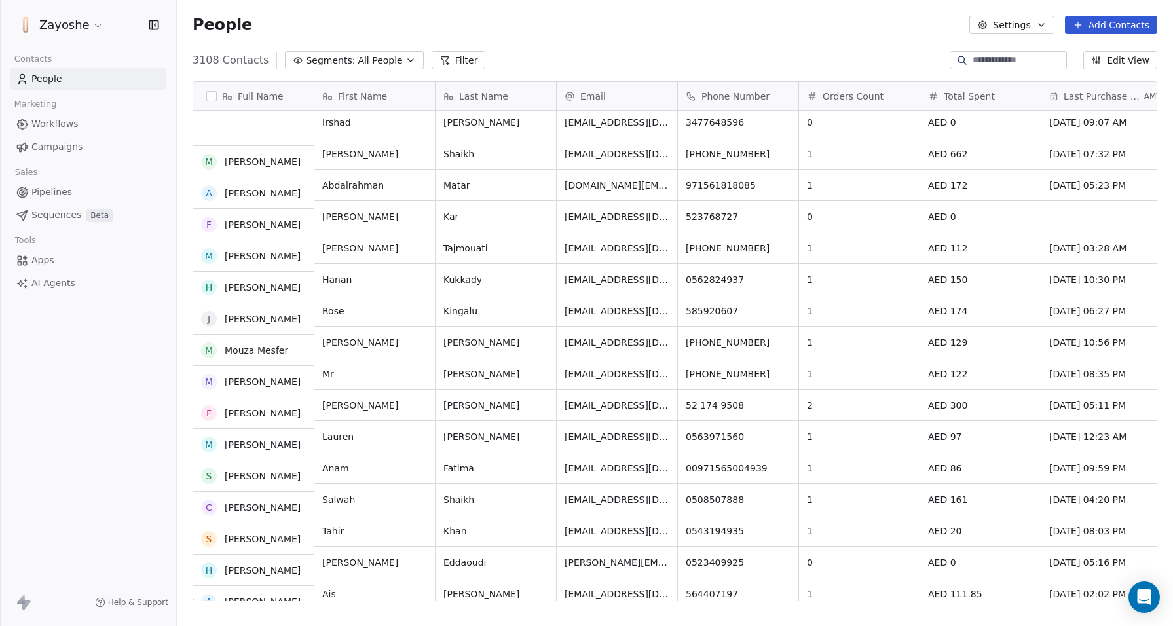
scroll to position [1325, 0]
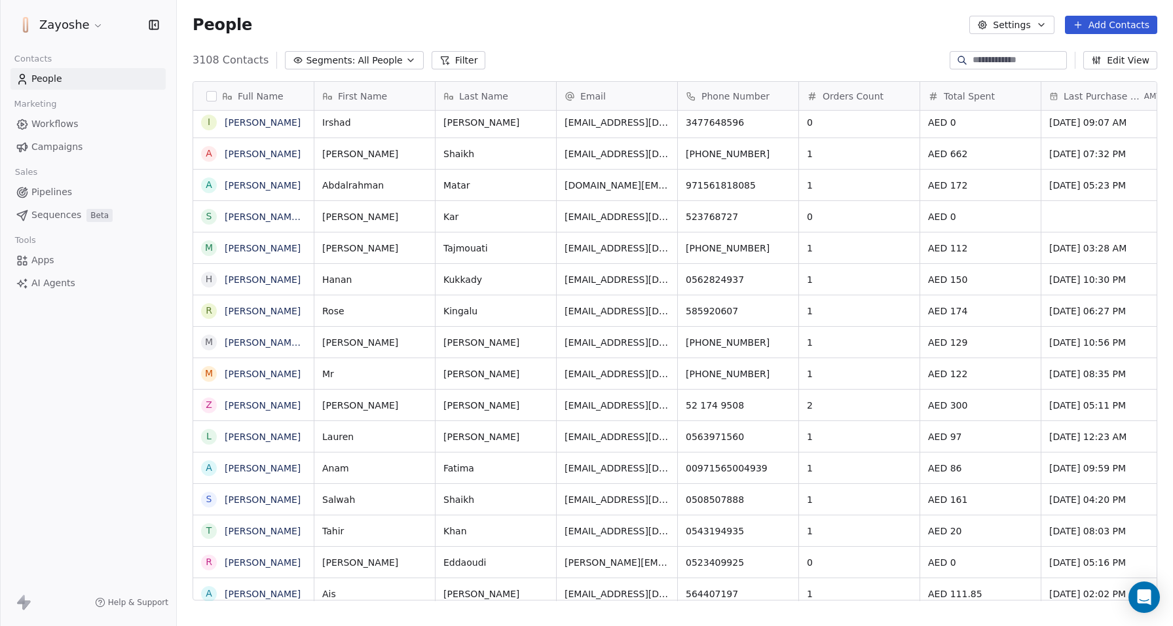
click at [38, 261] on span "Apps" at bounding box center [42, 260] width 23 height 14
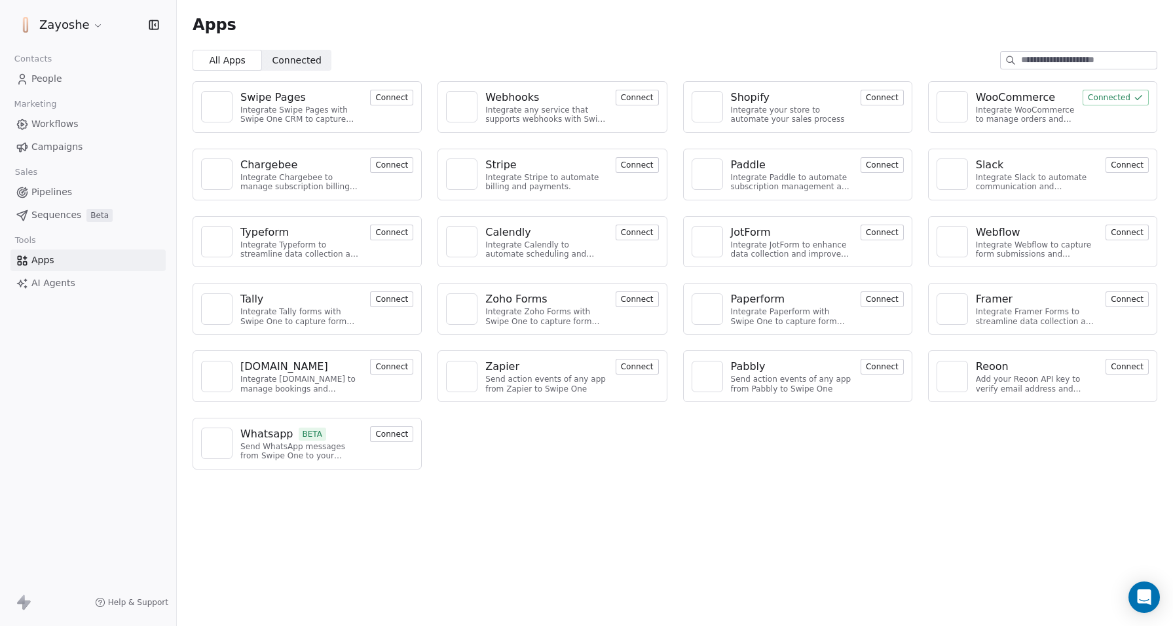
click at [1116, 367] on button "Connect" at bounding box center [1127, 367] width 43 height 16
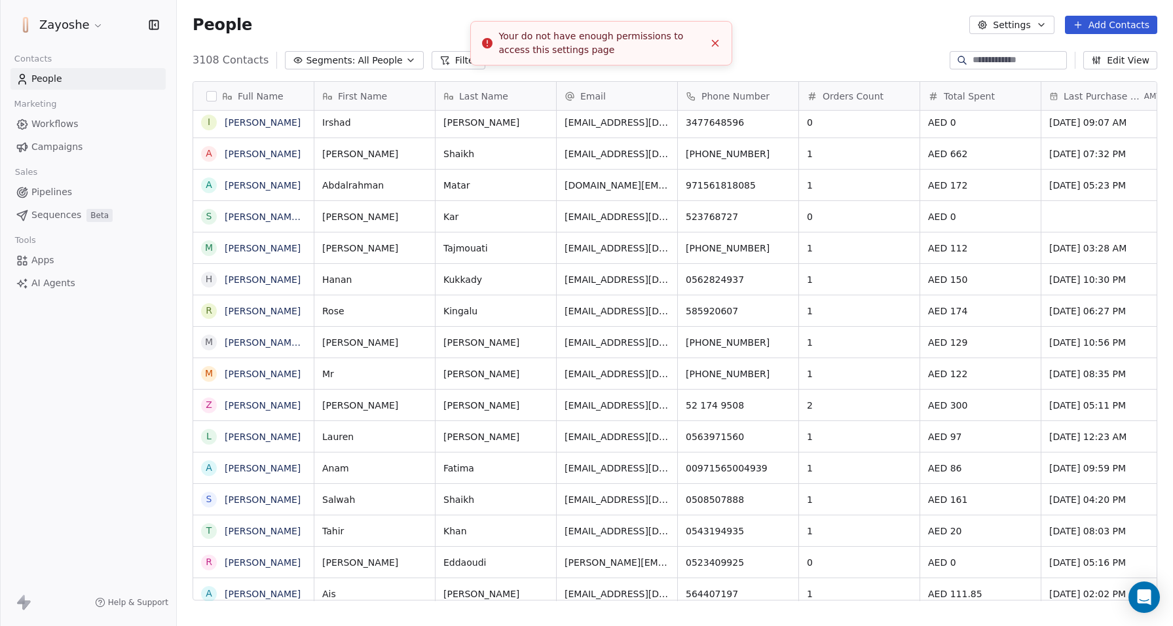
scroll to position [542, 986]
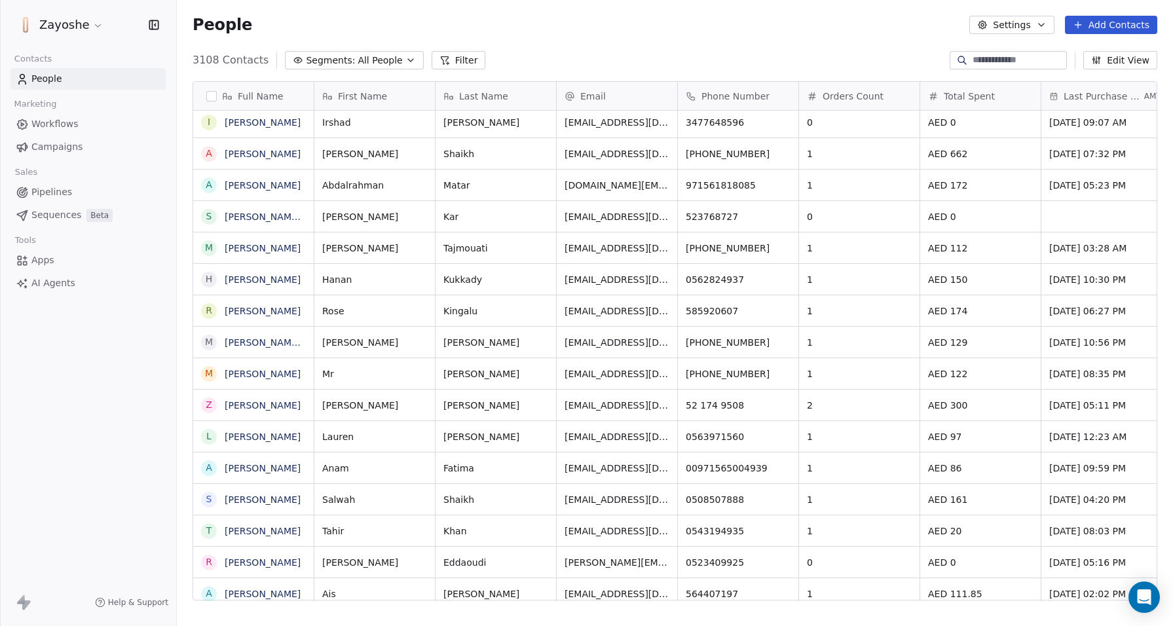
click at [100, 265] on link "Apps" at bounding box center [87, 261] width 155 height 22
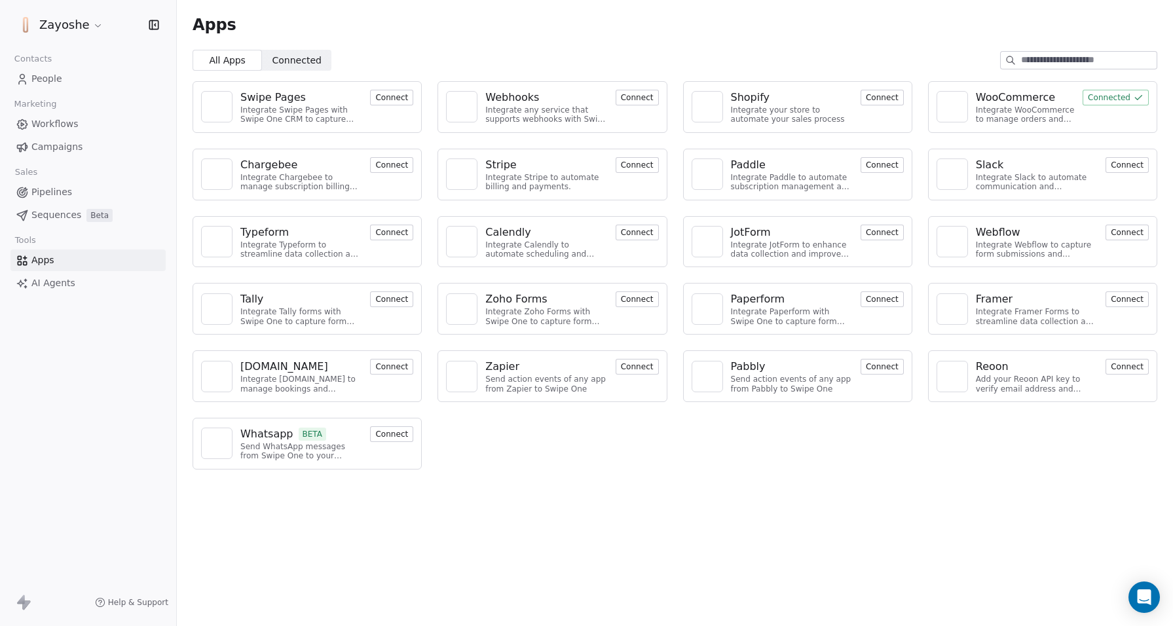
click at [1127, 370] on button "Connect" at bounding box center [1127, 367] width 43 height 16
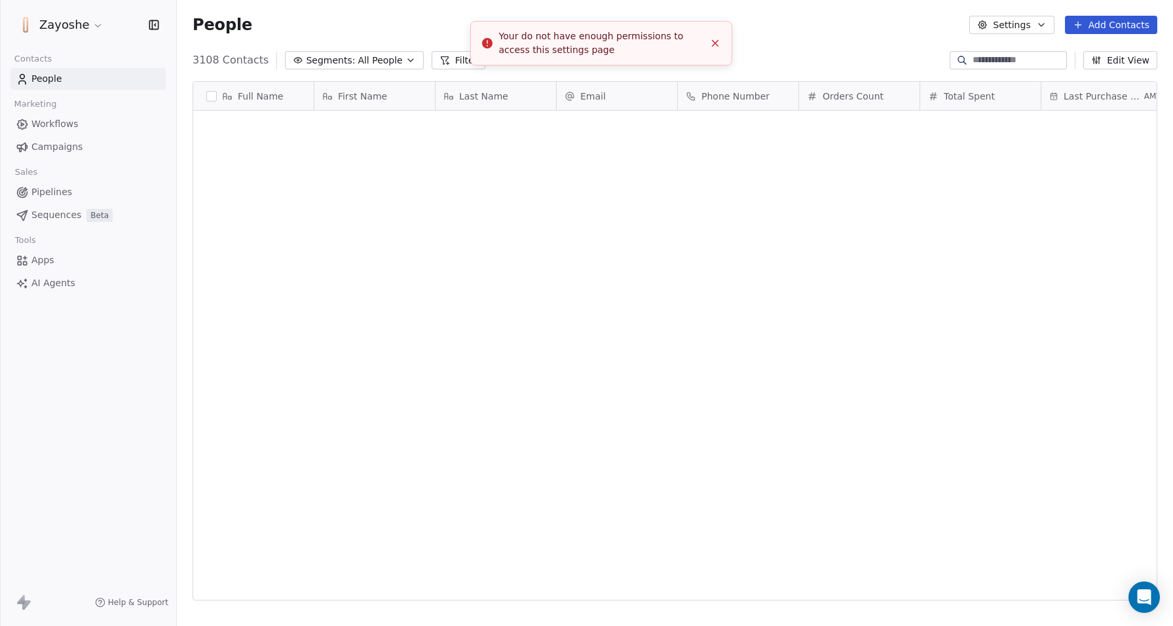
scroll to position [542, 986]
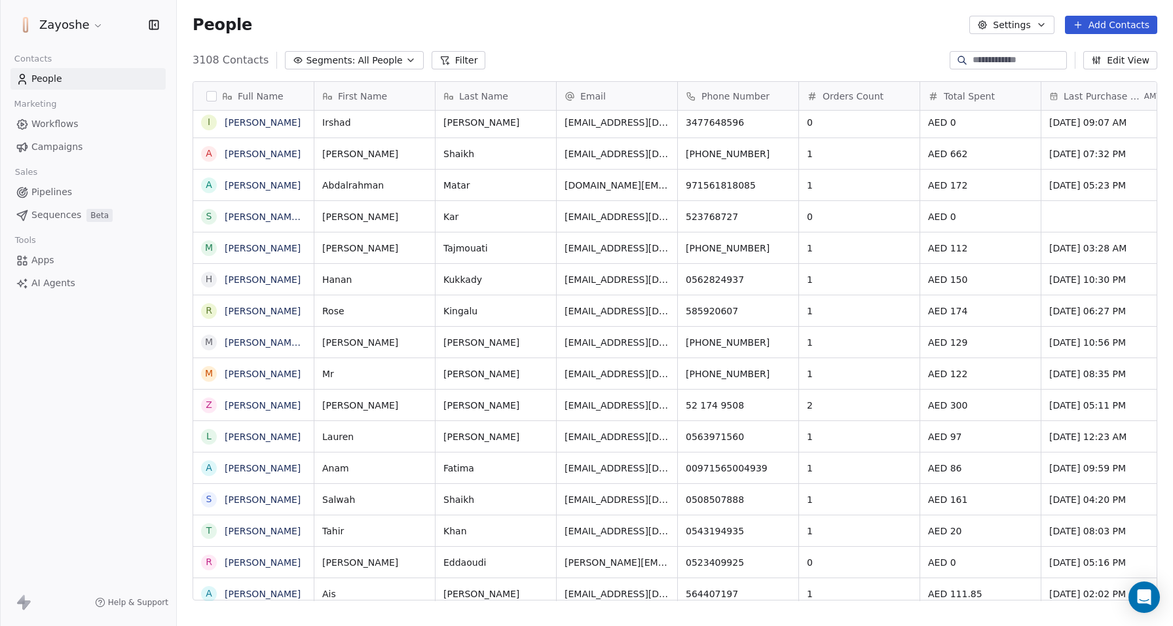
click at [80, 262] on link "Apps" at bounding box center [87, 261] width 155 height 22
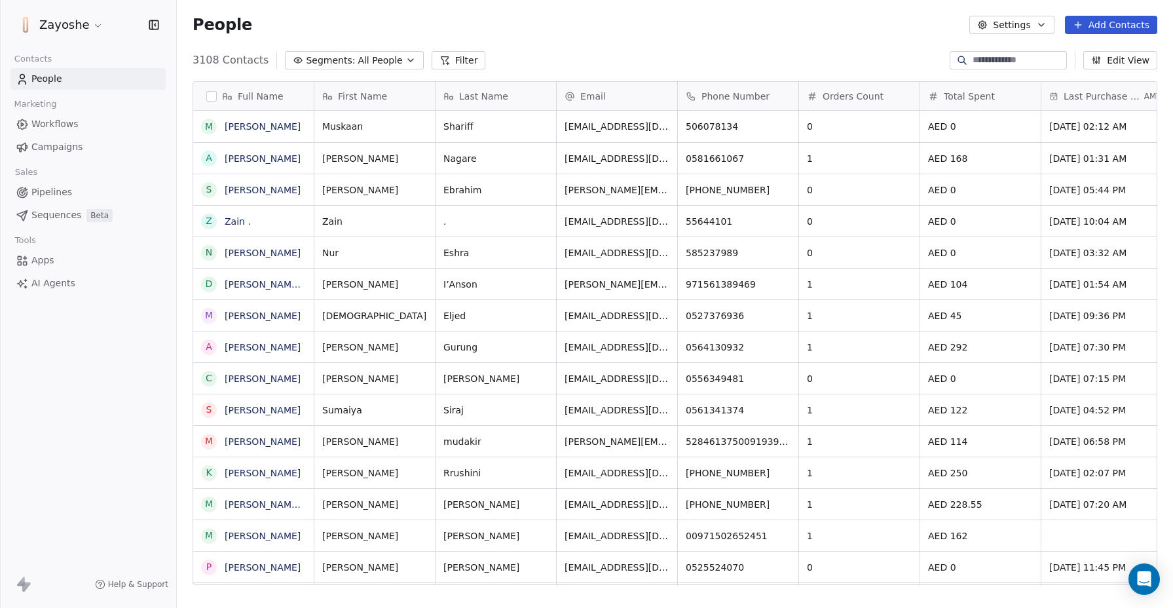
scroll to position [525, 986]
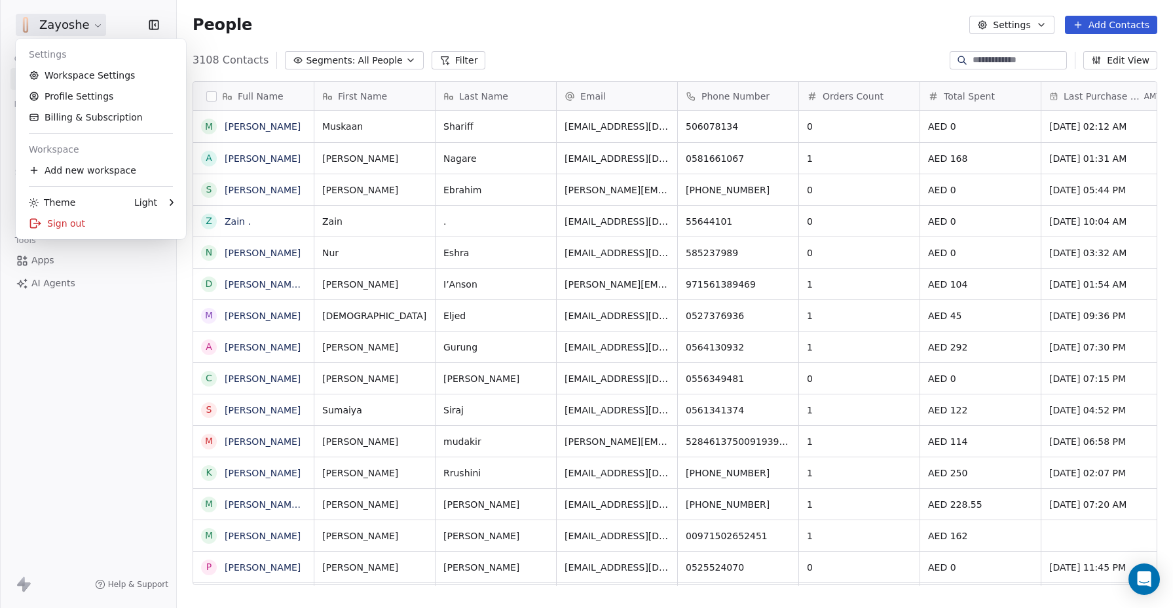
click at [96, 29] on html "Zayoshe Contacts People Marketing Workflows Campaigns Sales Pipelines Sequences…" at bounding box center [586, 304] width 1173 height 608
click at [85, 113] on link "Billing & Subscription" at bounding box center [101, 117] width 160 height 21
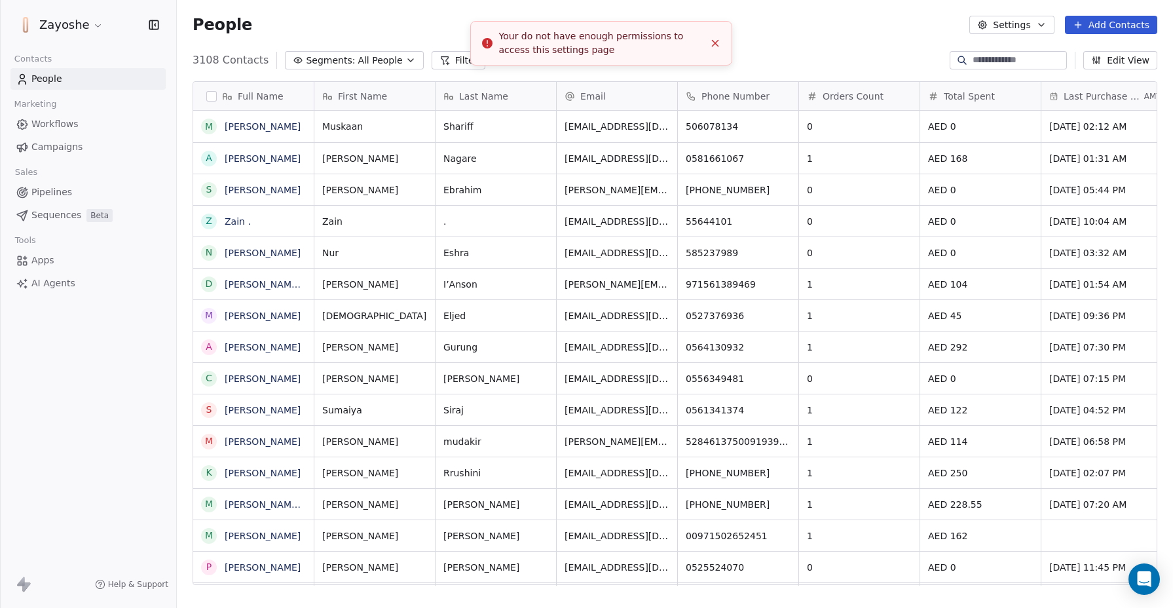
scroll to position [525, 986]
click at [81, 16] on html "Zayoshe Contacts People Marketing Workflows Campaigns Sales Pipelines Sequences…" at bounding box center [586, 304] width 1173 height 608
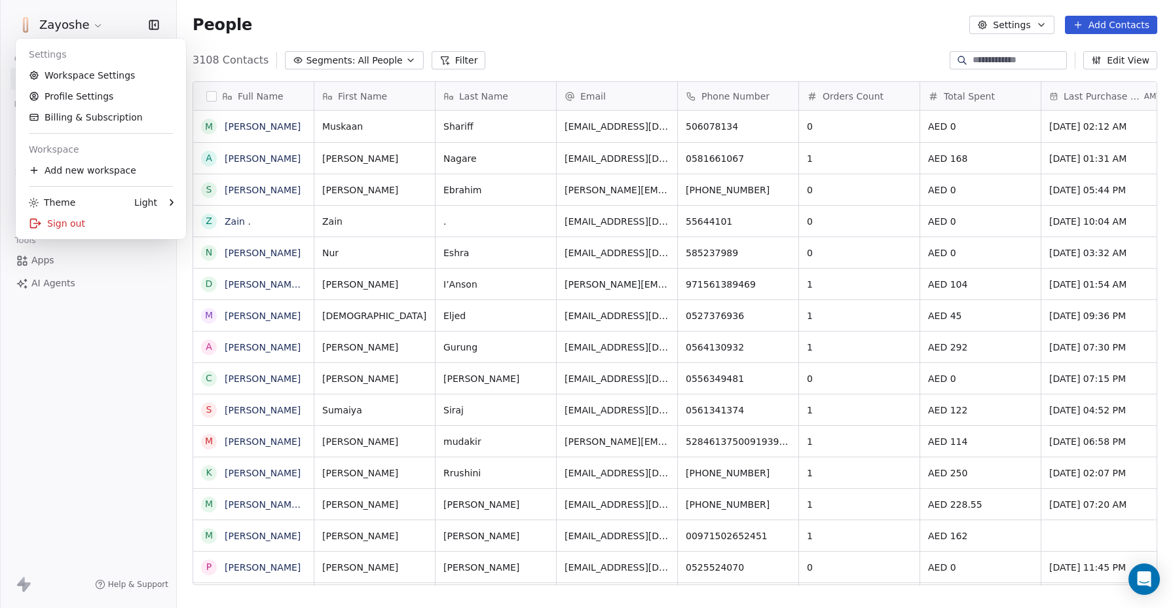
click at [81, 25] on html "Zayoshe Contacts People Marketing Workflows Campaigns Sales Pipelines Sequences…" at bounding box center [586, 304] width 1173 height 608
click at [88, 31] on html "Zayoshe Contacts People Marketing Workflows Campaigns Sales Pipelines Sequences…" at bounding box center [586, 304] width 1173 height 608
click at [98, 74] on link "Workspace Settings" at bounding box center [101, 75] width 160 height 21
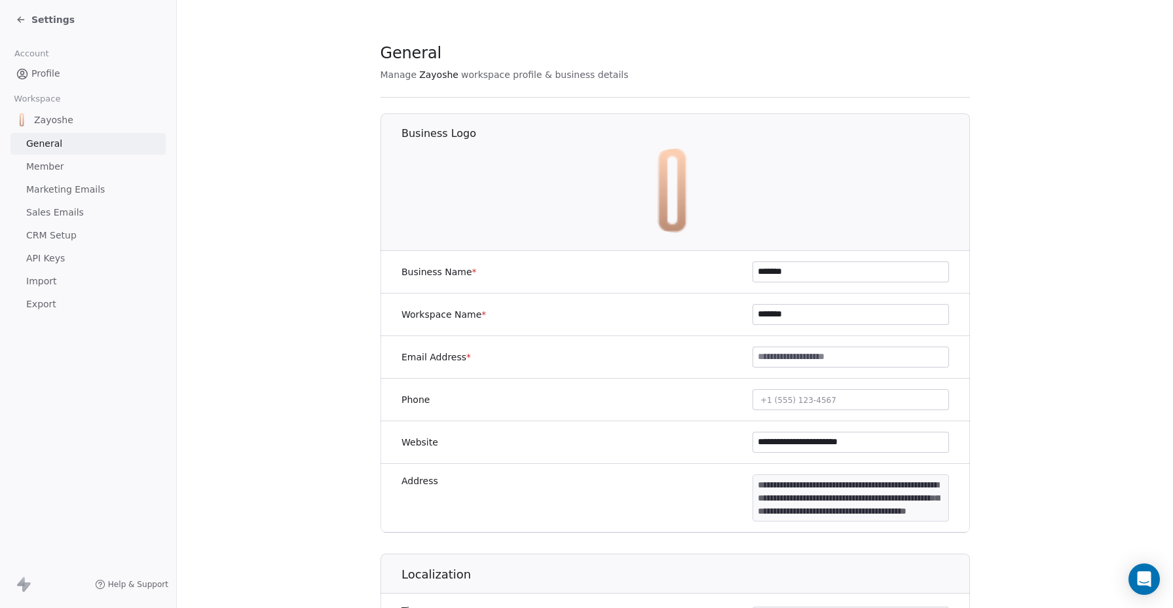
click at [93, 263] on link "API Keys" at bounding box center [87, 259] width 155 height 22
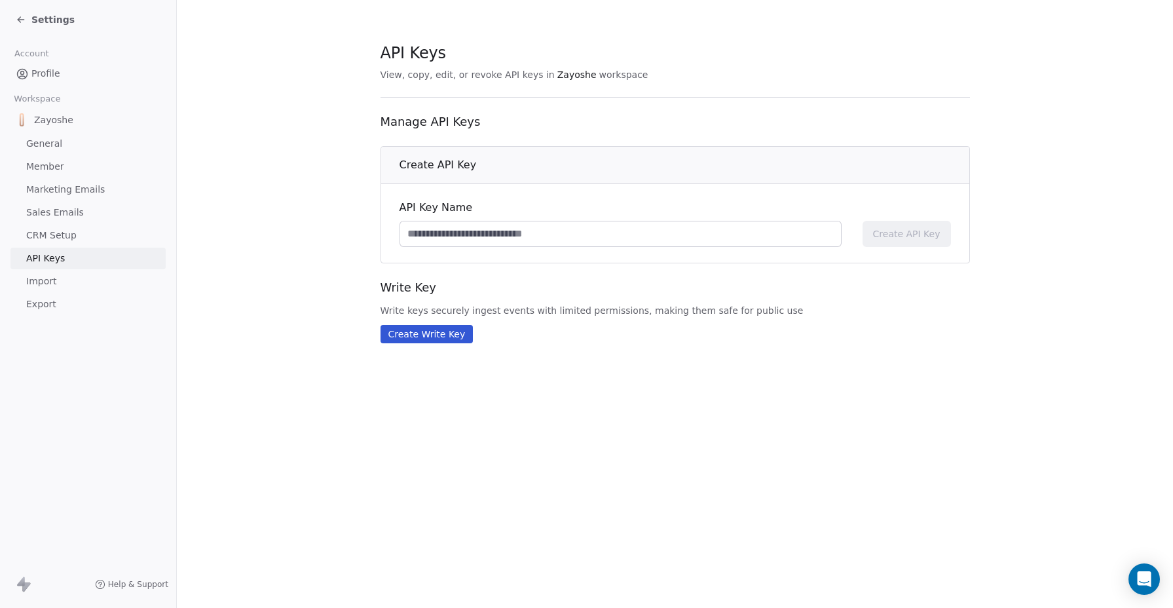
click at [62, 150] on link "General" at bounding box center [87, 144] width 155 height 22
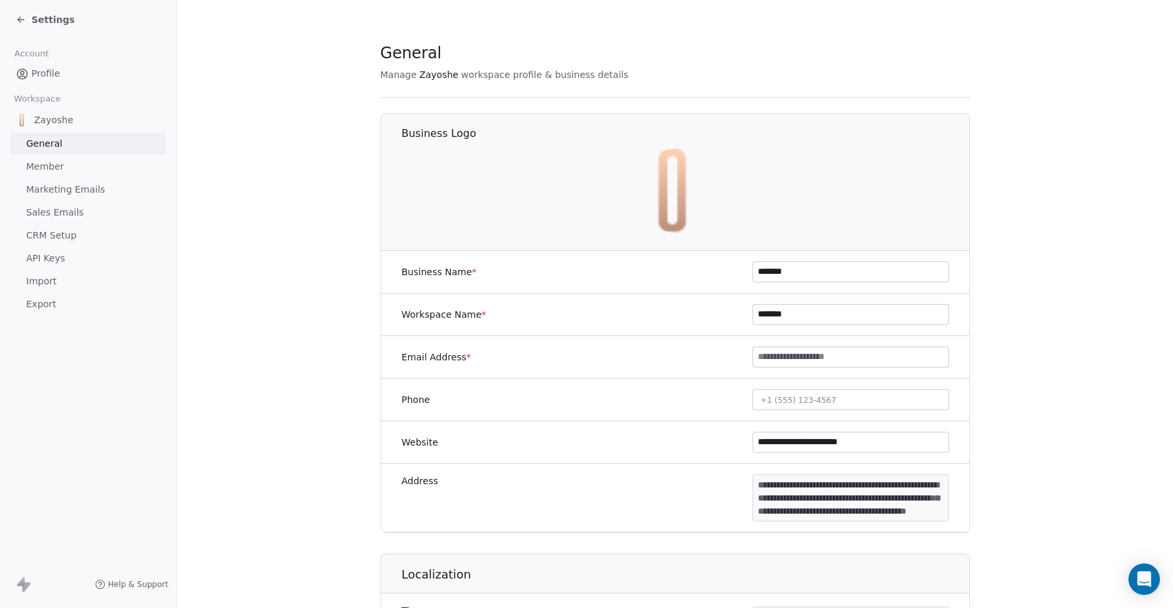
click at [20, 22] on icon at bounding box center [19, 21] width 3 height 3
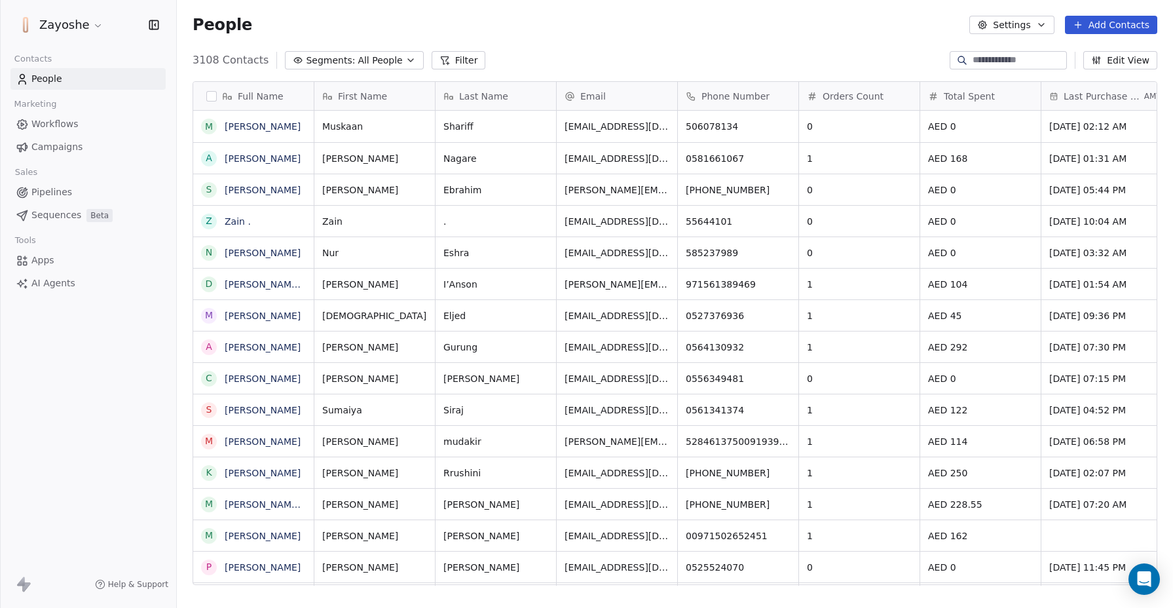
scroll to position [525, 986]
click at [85, 261] on link "Apps" at bounding box center [87, 261] width 155 height 22
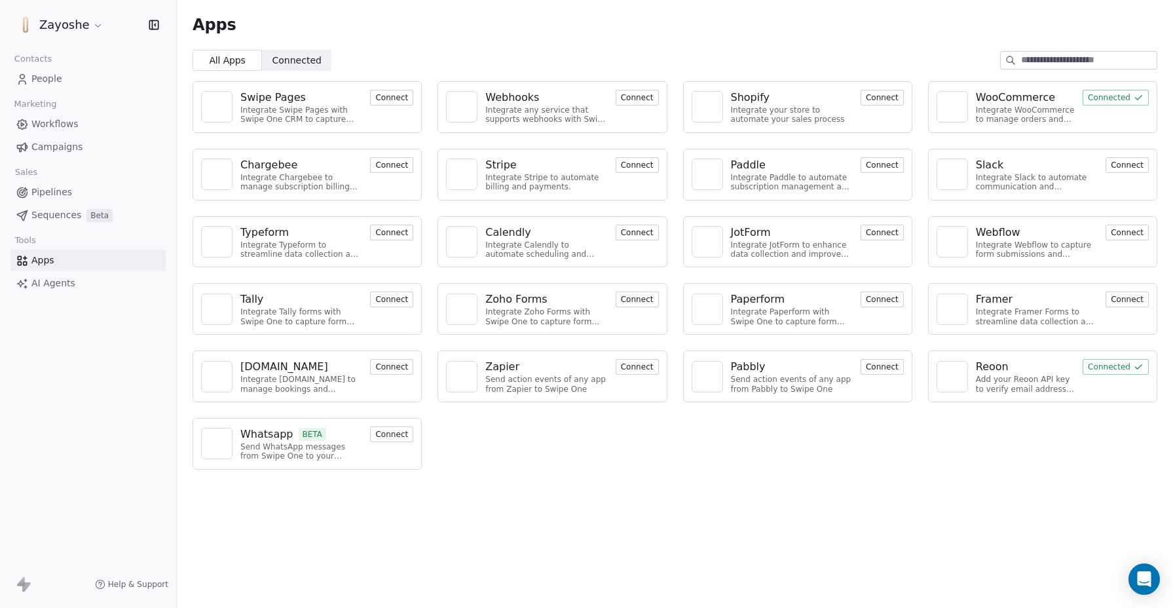
click at [68, 82] on link "People" at bounding box center [87, 79] width 155 height 22
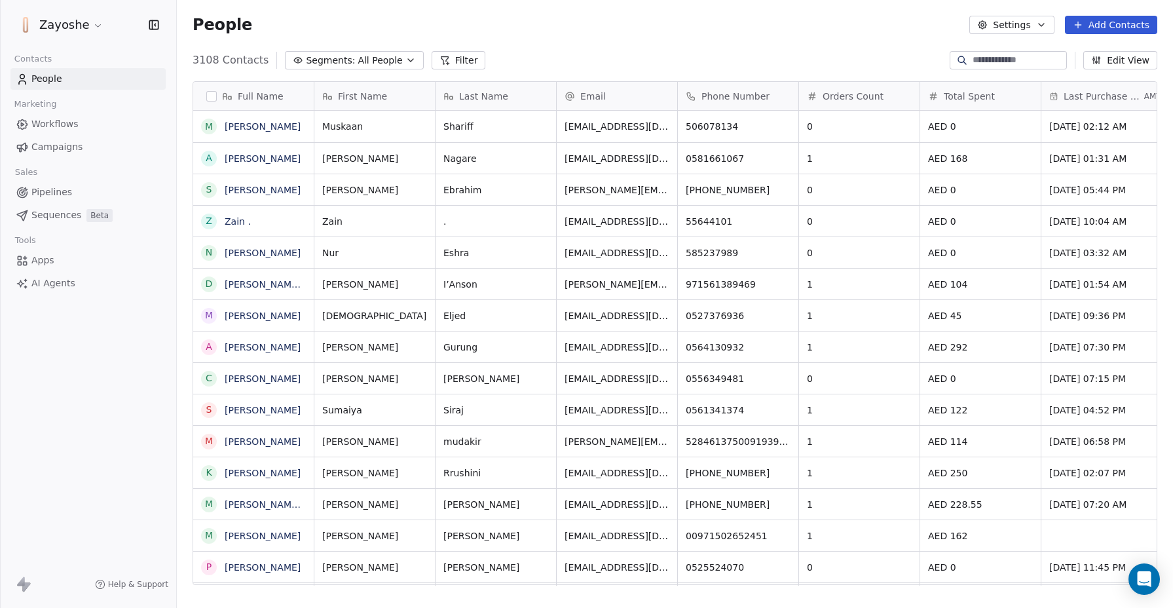
scroll to position [525, 986]
click at [88, 146] on link "Campaigns" at bounding box center [87, 147] width 155 height 22
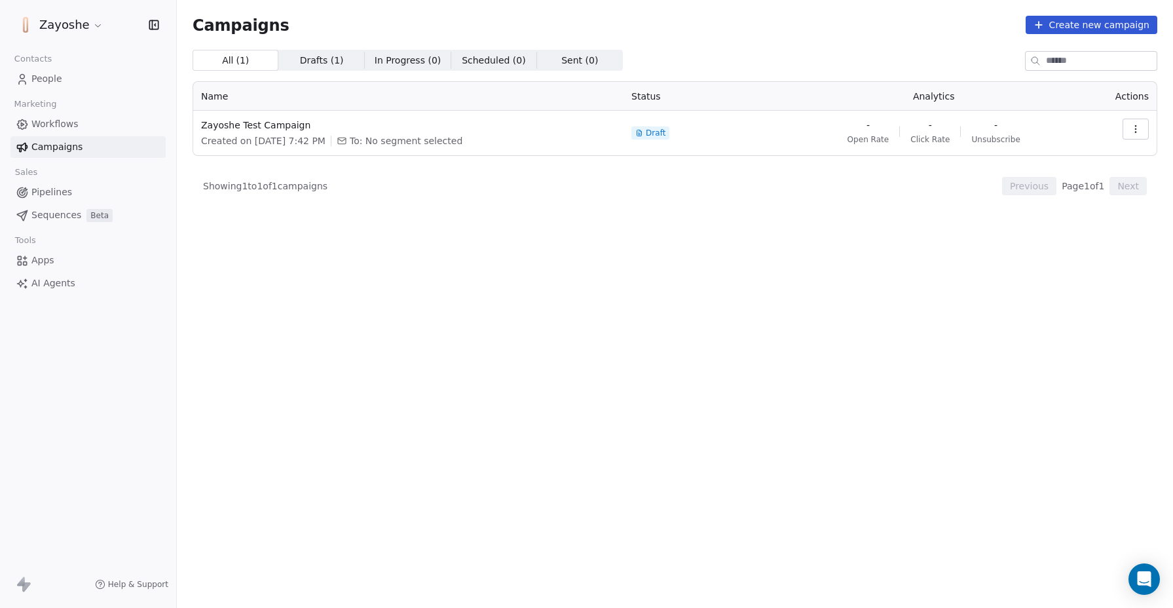
click at [74, 77] on link "People" at bounding box center [87, 79] width 155 height 22
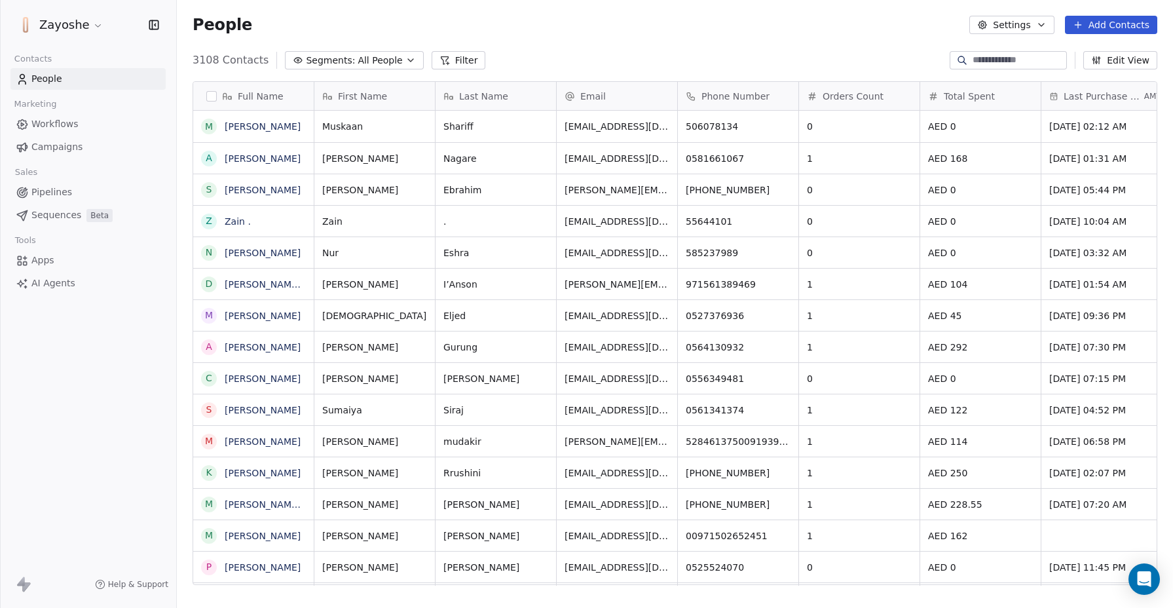
click at [68, 31] on html "Zayoshe Contacts People Marketing Workflows Campaigns Sales Pipelines Sequences…" at bounding box center [586, 304] width 1173 height 608
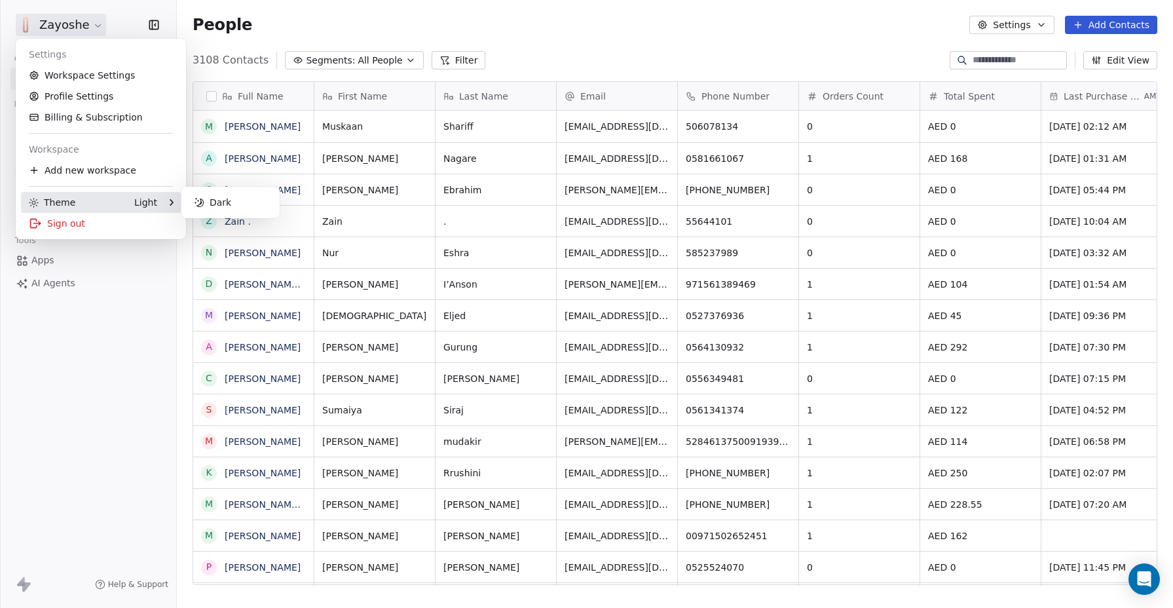
click at [107, 208] on div "Theme Light" at bounding box center [93, 202] width 128 height 13
click at [217, 199] on div "Dark" at bounding box center [231, 202] width 88 height 21
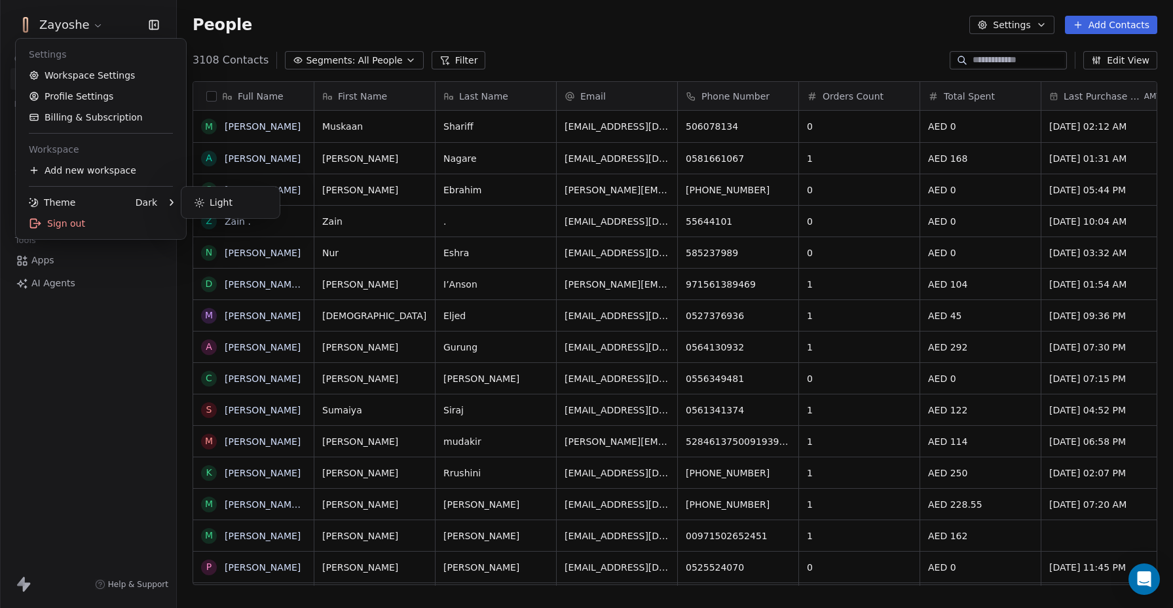
click at [107, 359] on html "Zayoshe Contacts People Marketing Workflows Campaigns Sales Pipelines Sequences…" at bounding box center [586, 304] width 1173 height 608
click at [56, 24] on html "Zayoshe Contacts People Marketing Workflows Campaigns Sales Pipelines Sequences…" at bounding box center [586, 304] width 1173 height 608
click at [77, 223] on div "Sign out" at bounding box center [101, 223] width 160 height 21
